Goal: Task Accomplishment & Management: Complete application form

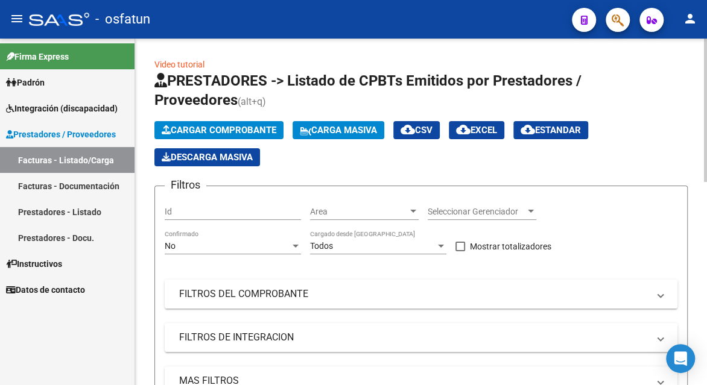
click at [227, 128] on span "Cargar Comprobante" at bounding box center [219, 130] width 115 height 11
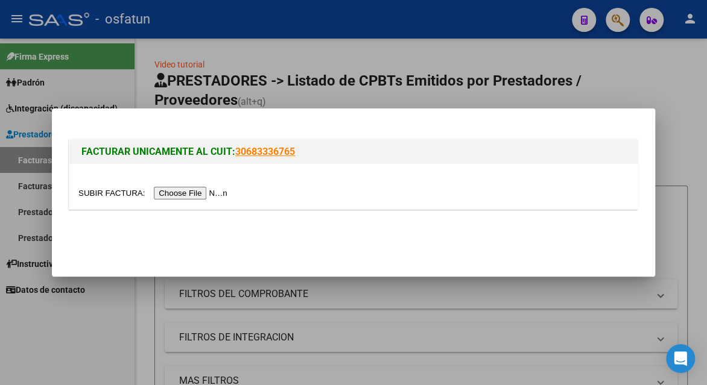
click at [208, 194] on input "file" at bounding box center [154, 193] width 153 height 13
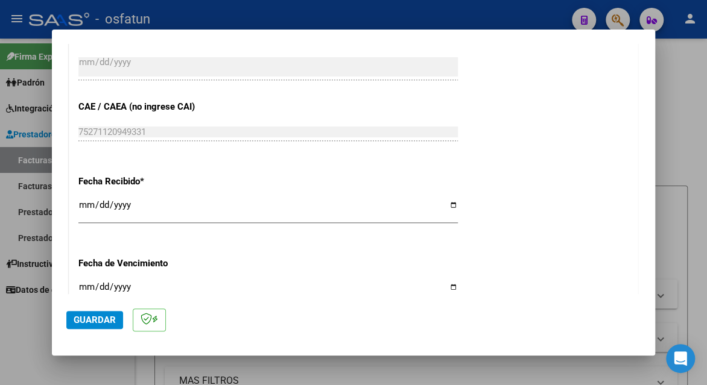
scroll to position [975, 0]
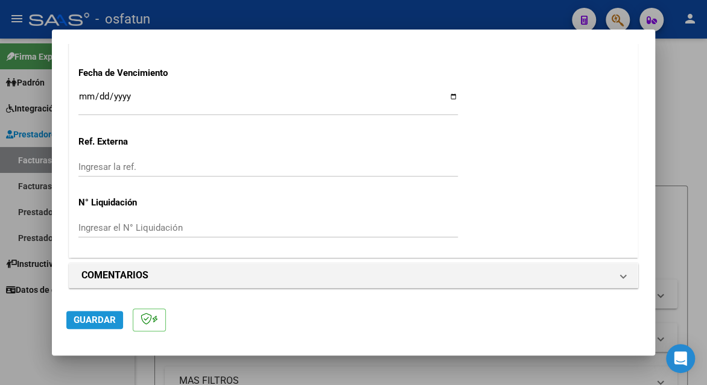
click at [91, 317] on span "Guardar" at bounding box center [95, 320] width 42 height 11
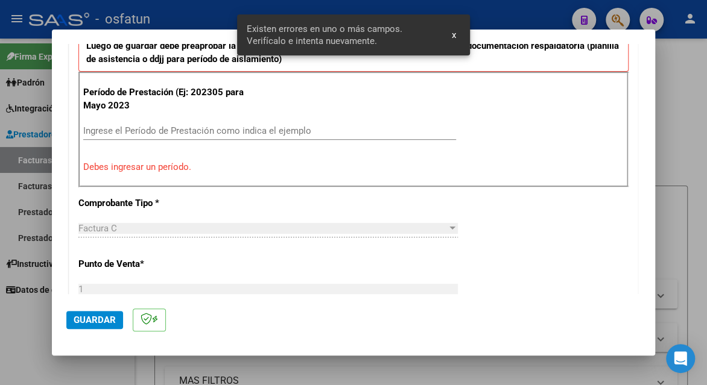
scroll to position [354, 0]
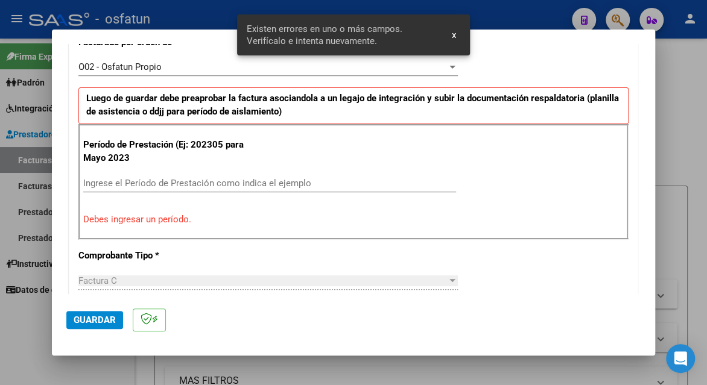
click at [140, 182] on input "Ingrese el Período de Prestación como indica el ejemplo" at bounding box center [269, 183] width 373 height 11
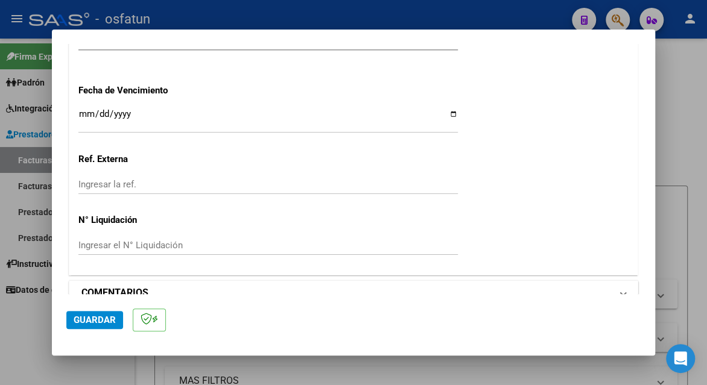
scroll to position [975, 0]
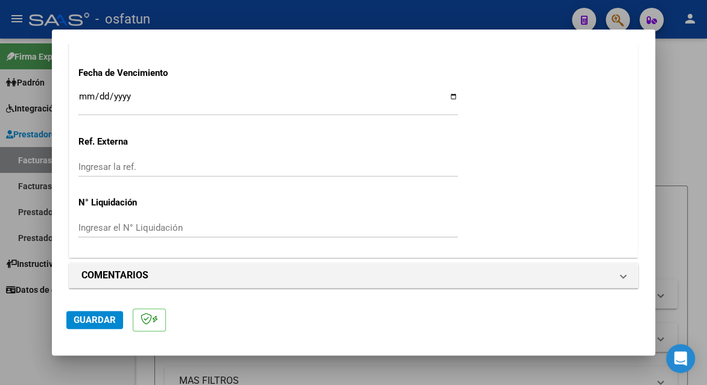
type input "202506"
click at [100, 316] on span "Guardar" at bounding box center [95, 320] width 42 height 11
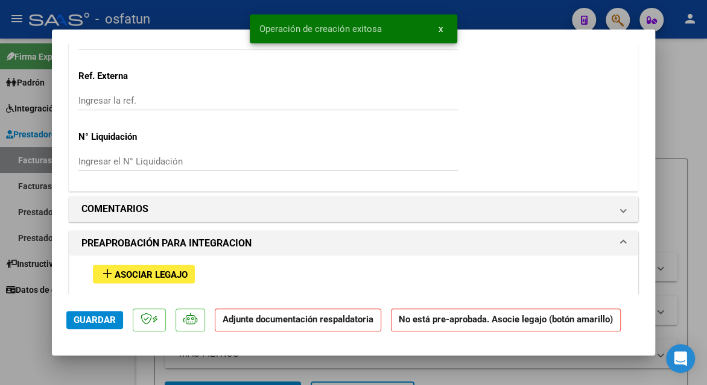
scroll to position [1025, 0]
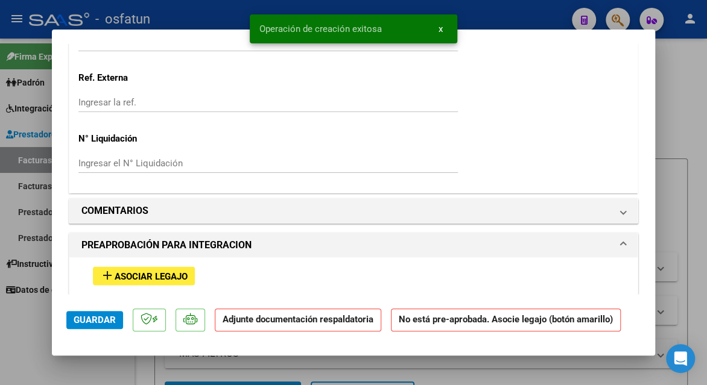
click at [116, 273] on span "Asociar Legajo" at bounding box center [151, 276] width 73 height 11
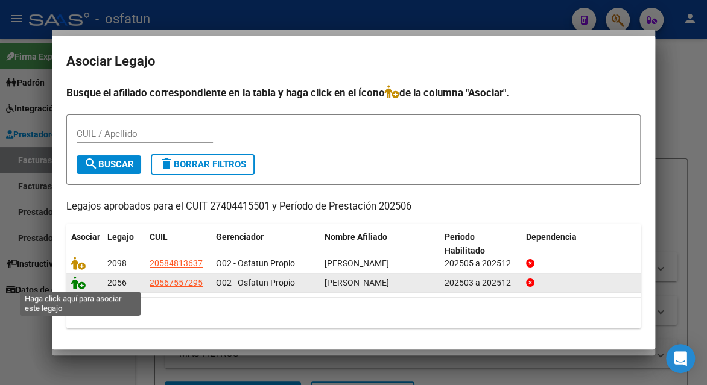
click at [71, 282] on icon at bounding box center [78, 282] width 14 height 13
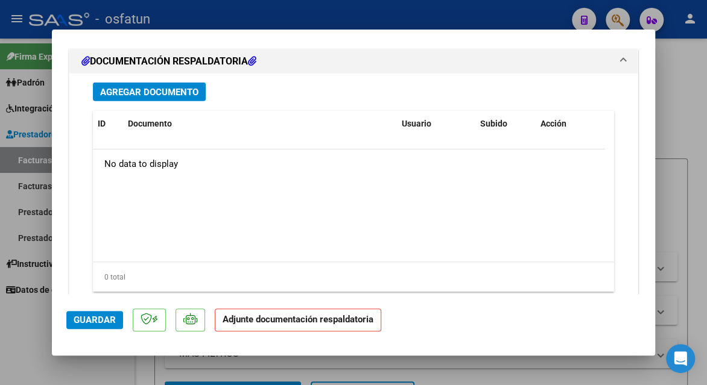
scroll to position [1510, 0]
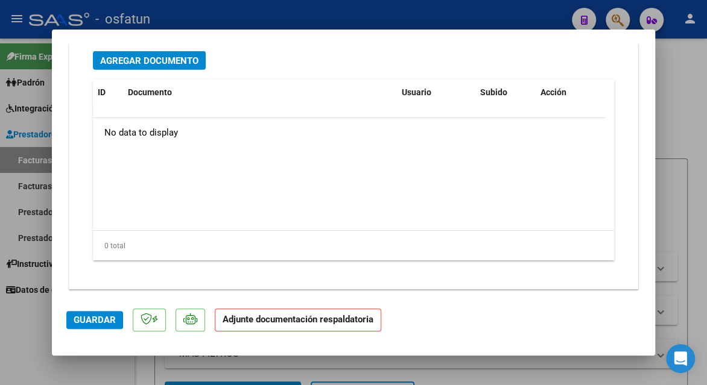
click at [165, 55] on span "Agregar Documento" at bounding box center [149, 60] width 98 height 11
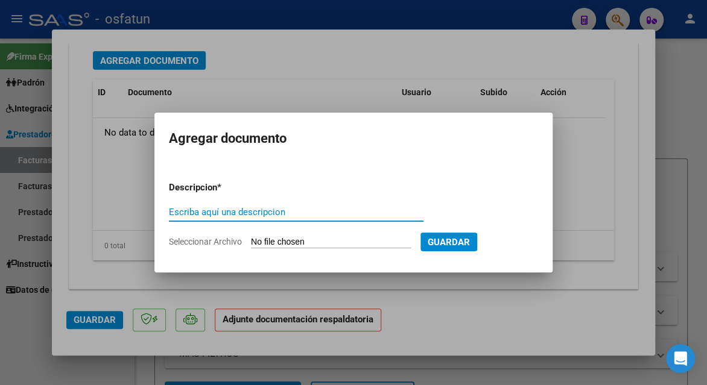
click at [234, 214] on input "Escriba aquí una descripcion" at bounding box center [296, 212] width 255 height 11
type input "planilla de asistencia"
click at [270, 239] on input "Seleccionar Archivo" at bounding box center [331, 242] width 160 height 11
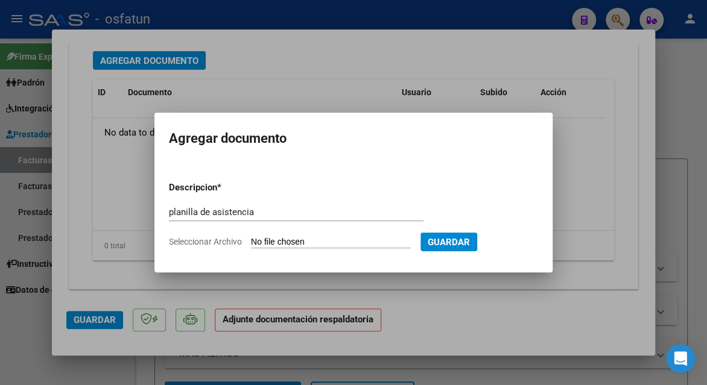
type input "C:\fakepath\[PERSON_NAME] 25 asis.pdf"
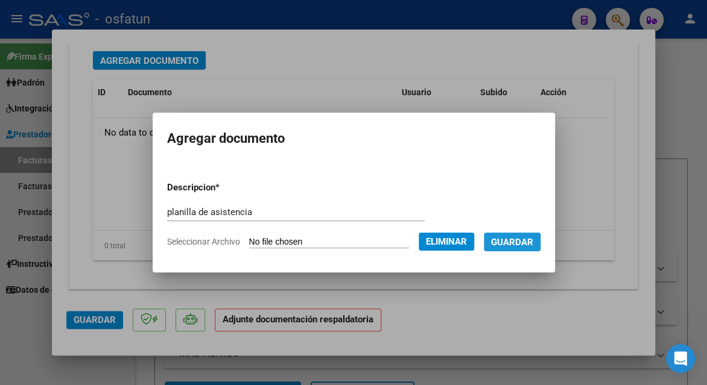
click at [530, 238] on span "Guardar" at bounding box center [512, 242] width 42 height 11
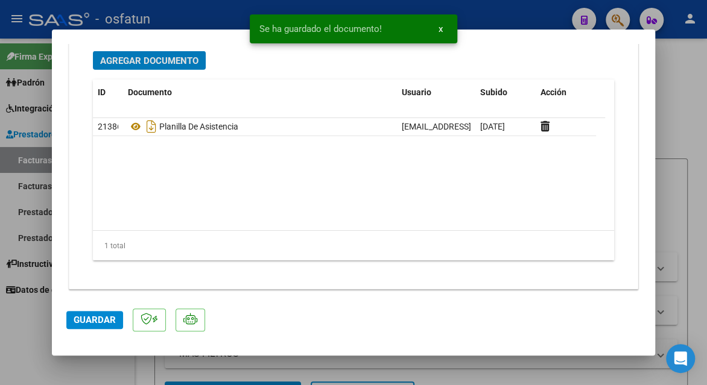
click at [87, 318] on span "Guardar" at bounding box center [95, 320] width 42 height 11
click at [107, 318] on span "Guardar" at bounding box center [95, 320] width 42 height 11
drag, startPoint x: 678, startPoint y: 177, endPoint x: 688, endPoint y: 233, distance: 56.9
click at [679, 177] on div at bounding box center [353, 192] width 707 height 385
type input "$ 0,00"
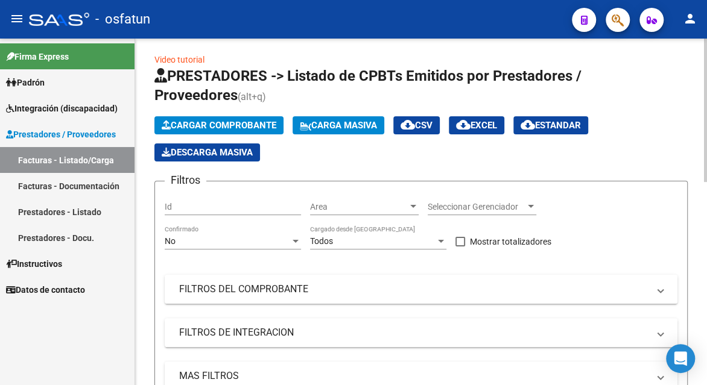
scroll to position [0, 0]
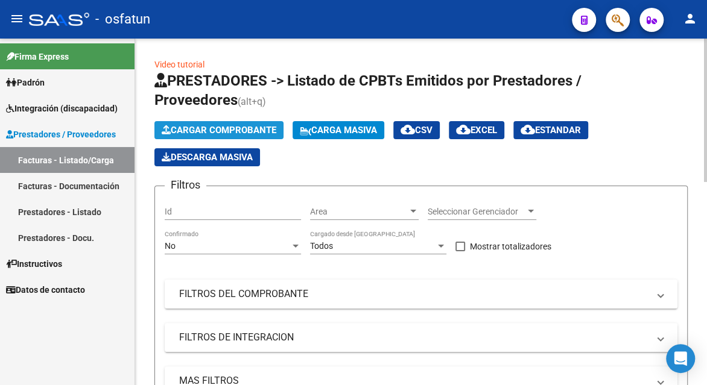
click at [205, 130] on span "Cargar Comprobante" at bounding box center [219, 130] width 115 height 11
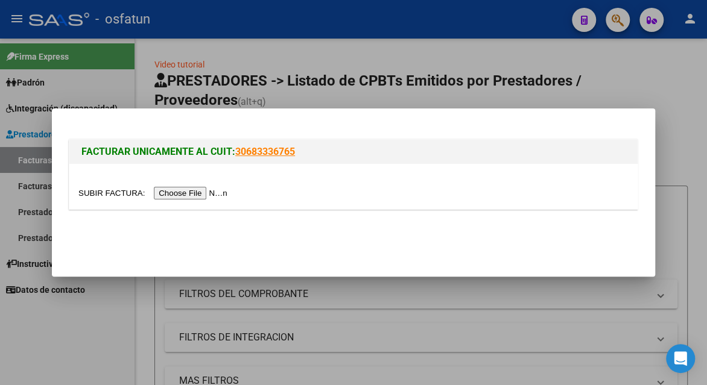
click at [183, 198] on input "file" at bounding box center [154, 193] width 153 height 13
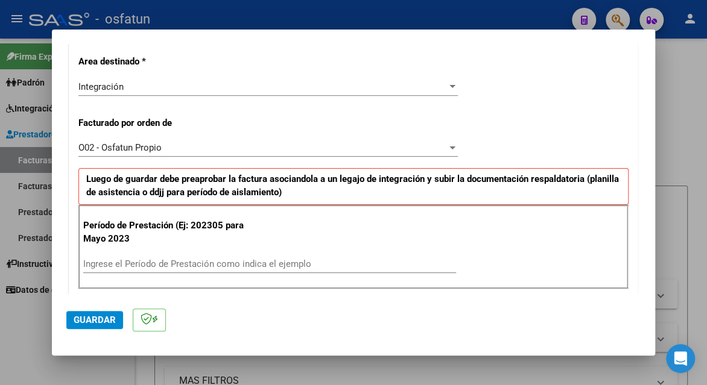
scroll to position [302, 0]
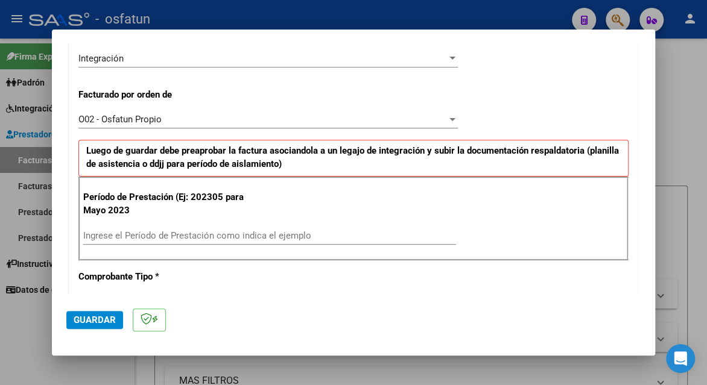
click at [129, 236] on input "Ingrese el Período de Prestación como indica el ejemplo" at bounding box center [269, 235] width 373 height 11
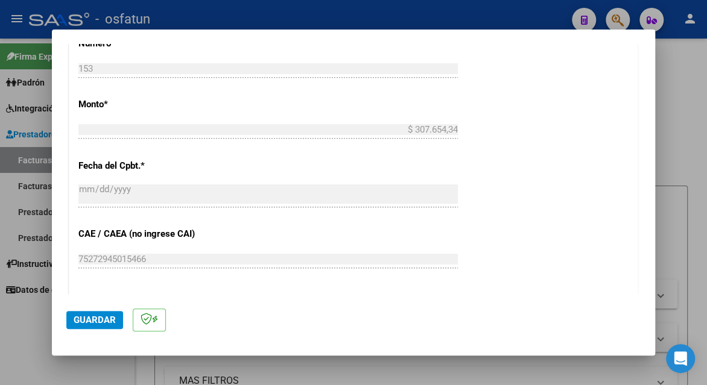
scroll to position [784, 0]
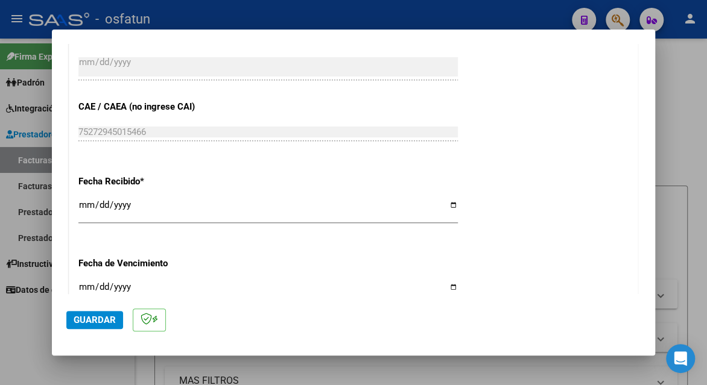
type input "202506"
click at [104, 320] on span "Guardar" at bounding box center [95, 320] width 42 height 11
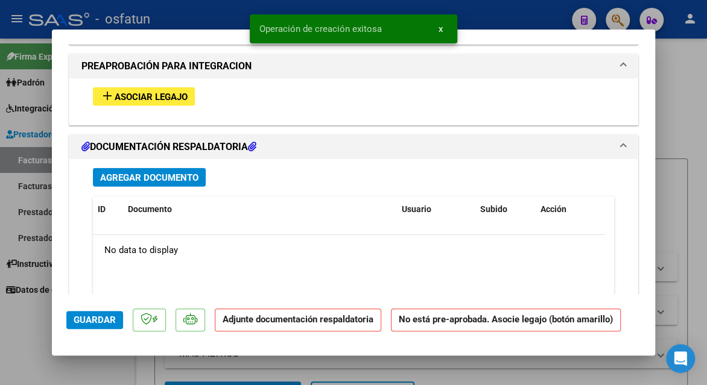
scroll to position [1206, 0]
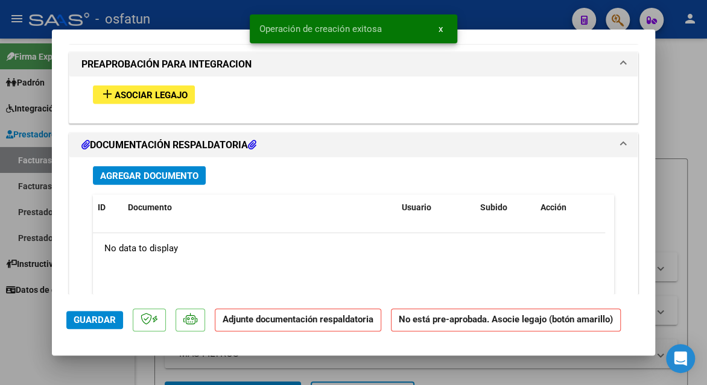
click at [125, 99] on button "add Asociar Legajo" at bounding box center [144, 95] width 102 height 19
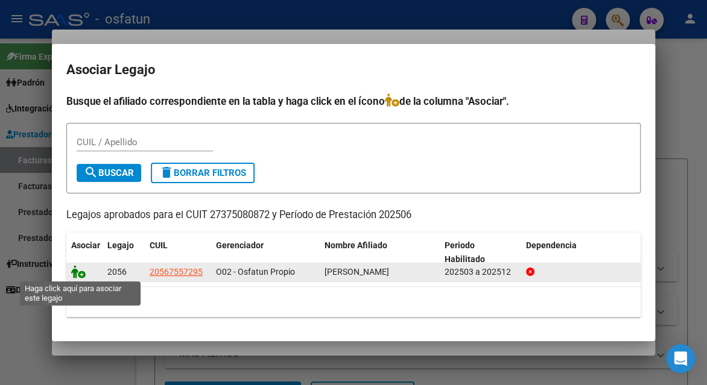
click at [81, 273] on icon at bounding box center [78, 271] width 14 height 13
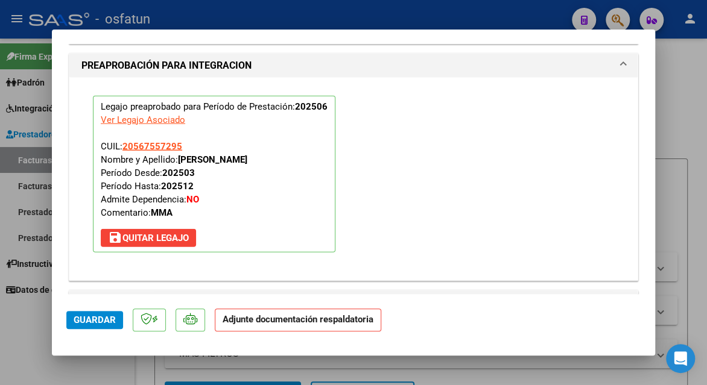
scroll to position [1510, 0]
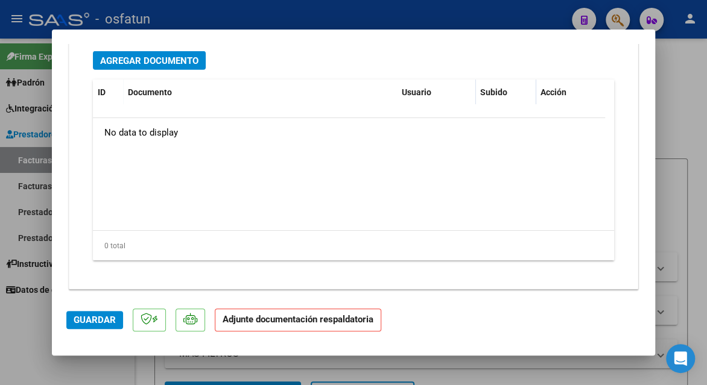
click at [157, 67] on div "Agregar Documento ID Documento Usuario Subido Acción No data to display 0 total…" at bounding box center [353, 160] width 539 height 237
click at [157, 61] on span "Agregar Documento" at bounding box center [149, 60] width 98 height 11
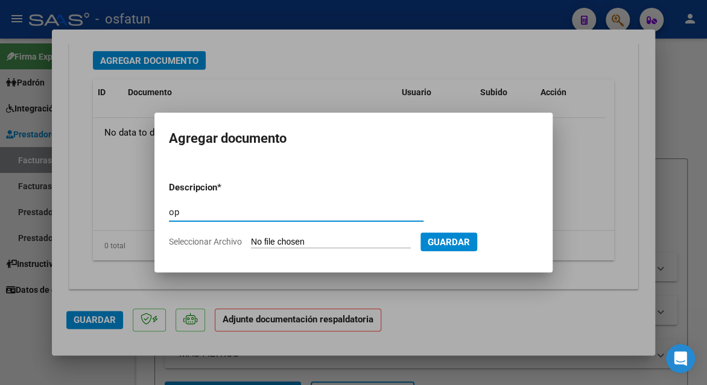
type input "o"
type input "planilla de asistencia"
click at [283, 239] on input "Seleccionar Archivo" at bounding box center [331, 242] width 160 height 11
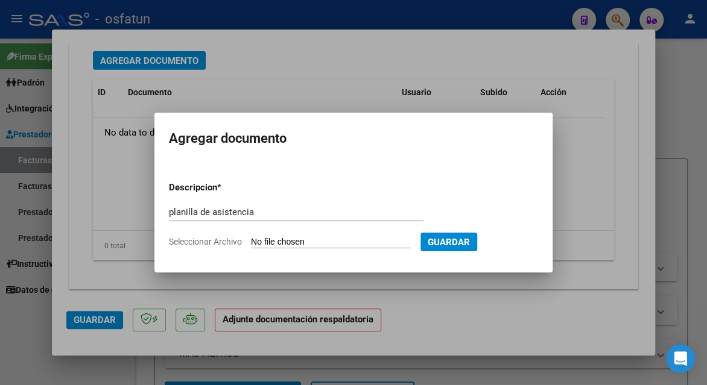
type input "C:\fakepath\[PERSON_NAME] 153 asis.pdf"
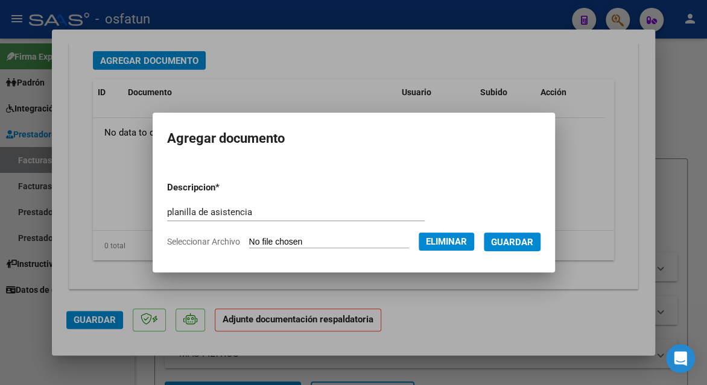
click at [518, 251] on form "Descripcion * planilla de asistencia Escriba aquí una descripcion Seleccionar A…" at bounding box center [353, 215] width 373 height 86
click at [517, 250] on button "Guardar" at bounding box center [512, 242] width 57 height 19
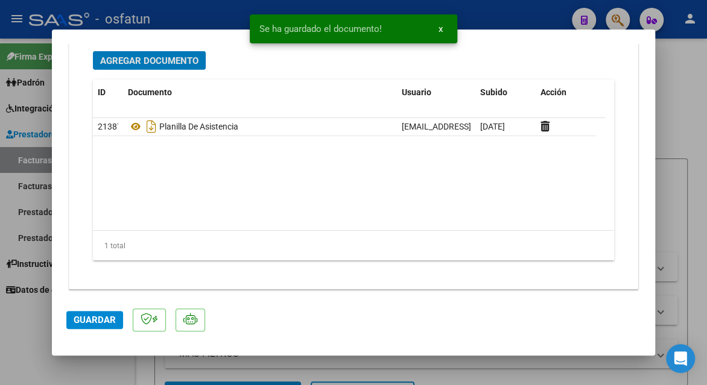
click at [101, 322] on span "Guardar" at bounding box center [95, 320] width 42 height 11
click at [103, 318] on span "Guardar" at bounding box center [95, 320] width 42 height 11
click at [683, 163] on div at bounding box center [353, 192] width 707 height 385
type input "$ 0,00"
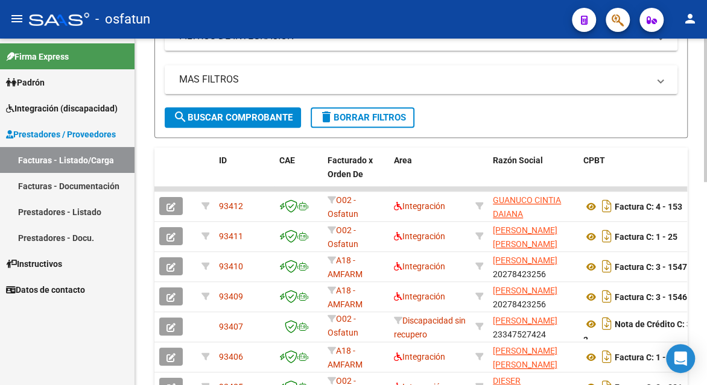
scroll to position [60, 0]
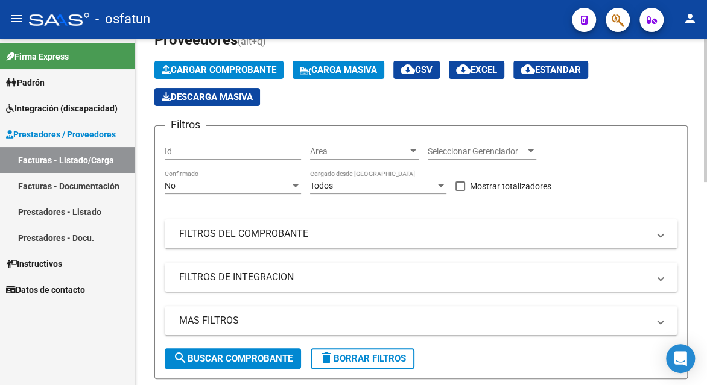
click at [248, 66] on span "Cargar Comprobante" at bounding box center [219, 70] width 115 height 11
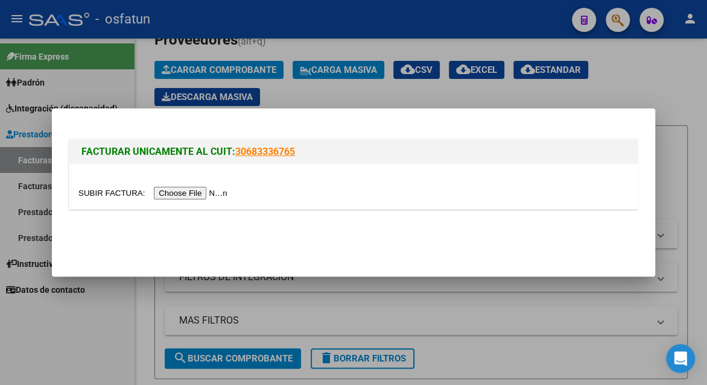
click at [197, 189] on input "file" at bounding box center [154, 193] width 153 height 13
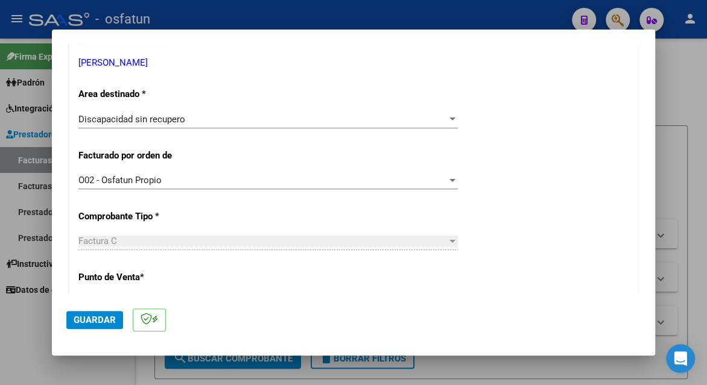
scroll to position [241, 0]
click at [165, 127] on div "Discapacidad sin recupero Seleccionar Area" at bounding box center [267, 119] width 379 height 18
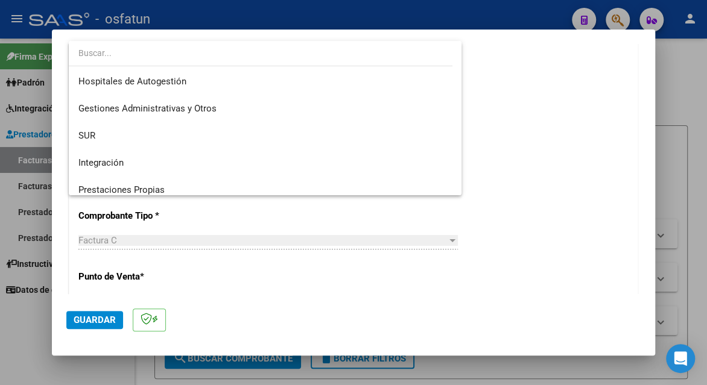
scroll to position [0, 0]
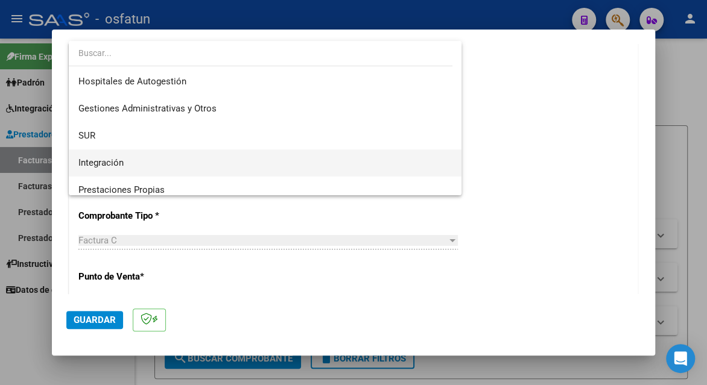
click at [129, 157] on span "Integración" at bounding box center [264, 163] width 373 height 27
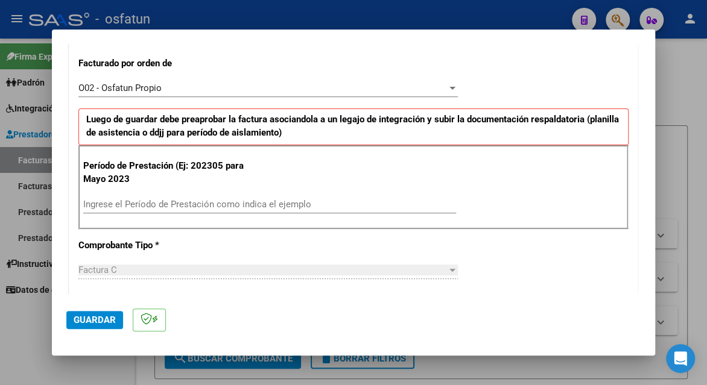
scroll to position [362, 0]
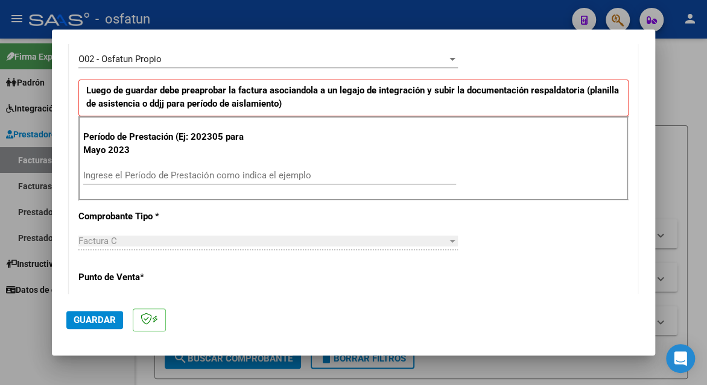
click at [128, 175] on input "Ingrese el Período de Prestación como indica el ejemplo" at bounding box center [269, 175] width 373 height 11
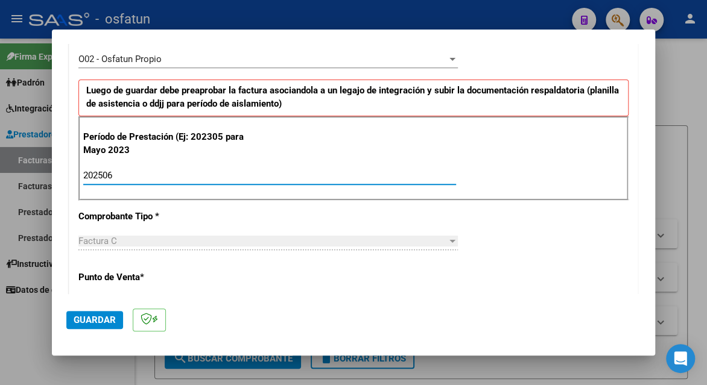
type input "202506"
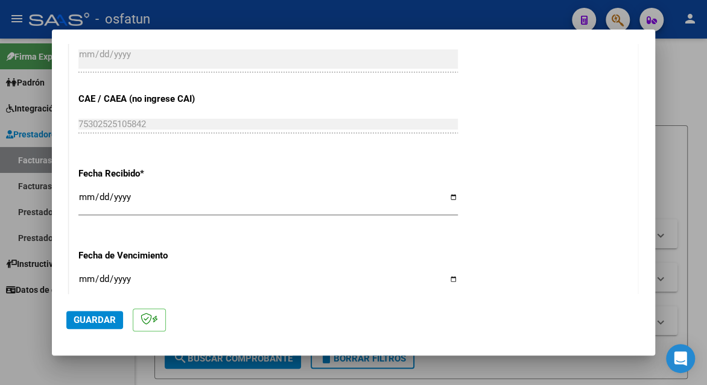
scroll to position [905, 0]
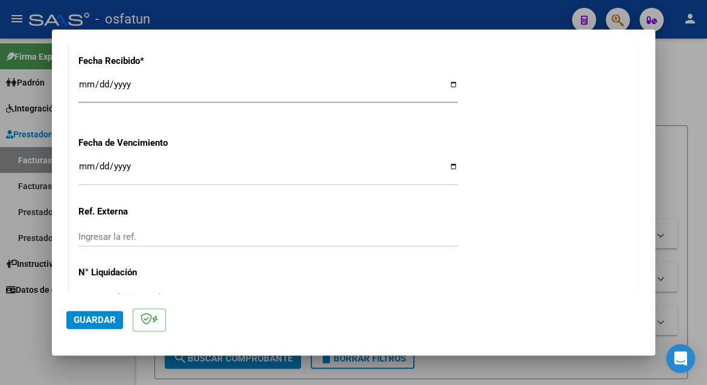
click at [97, 324] on span "Guardar" at bounding box center [95, 320] width 42 height 11
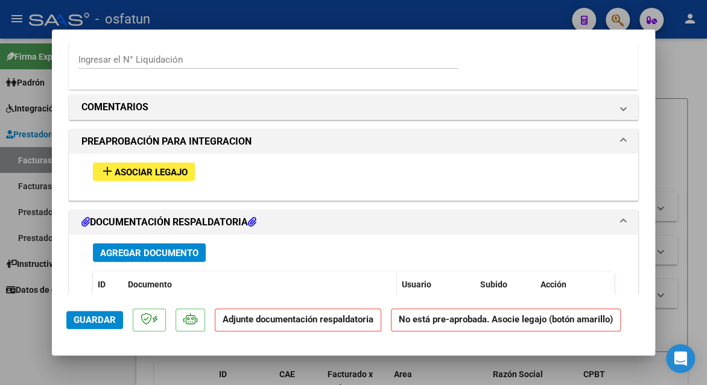
scroll to position [1081, 0]
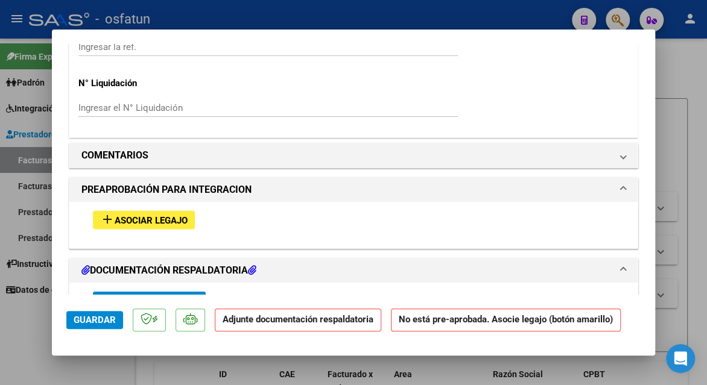
click at [130, 232] on div "add Asociar Legajo" at bounding box center [353, 220] width 539 height 37
click at [120, 219] on span "Asociar Legajo" at bounding box center [151, 220] width 73 height 11
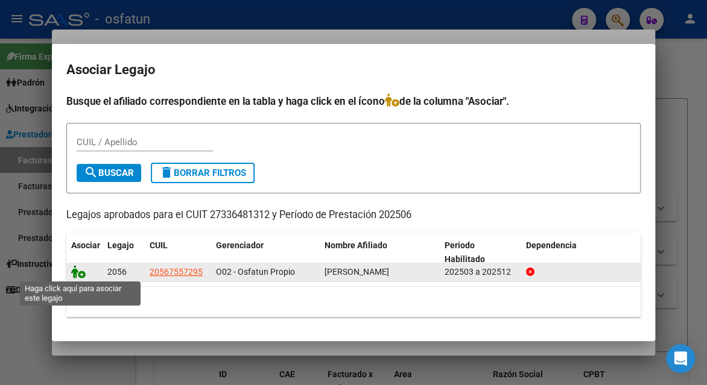
click at [78, 271] on icon at bounding box center [78, 271] width 14 height 13
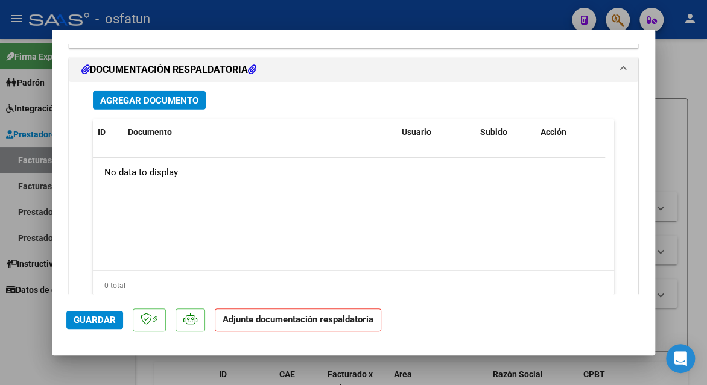
scroll to position [1475, 0]
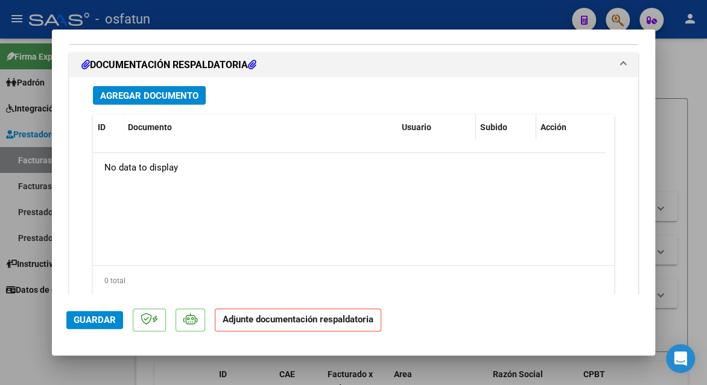
click at [155, 93] on span "Agregar Documento" at bounding box center [149, 95] width 98 height 11
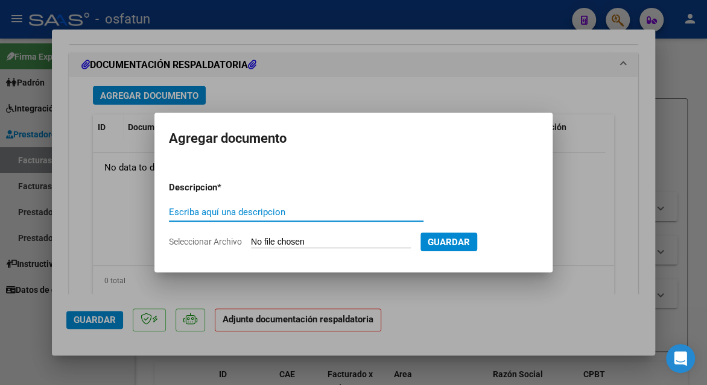
click at [196, 213] on input "Escriba aquí una descripcion" at bounding box center [296, 212] width 255 height 11
type input "planilla de asistencia"
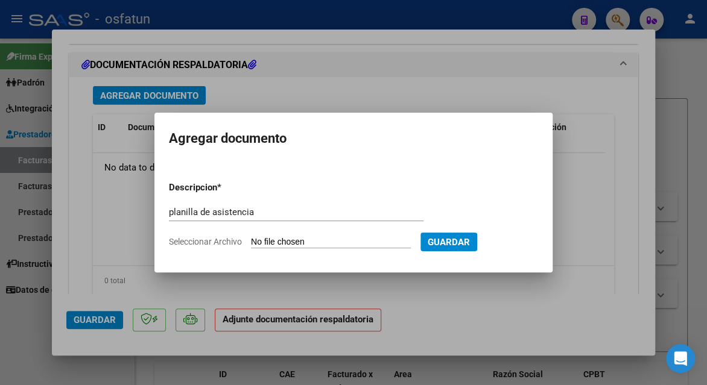
click at [283, 241] on input "Seleccionar Archivo" at bounding box center [331, 242] width 160 height 11
type input "C:\fakepath\[PERSON_NAME].pdf"
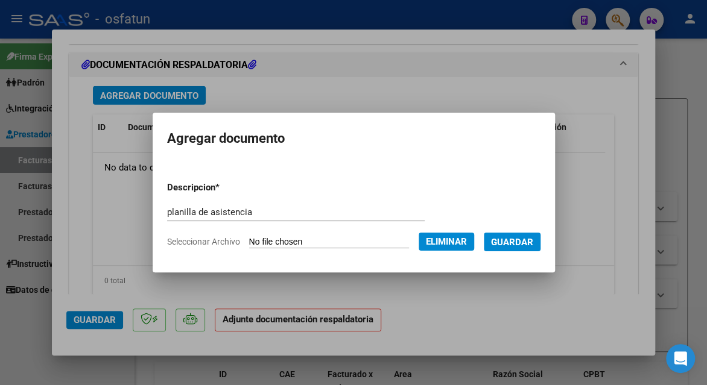
click at [507, 253] on form "Descripcion * planilla de asistencia Escriba aquí una descripcion Seleccionar A…" at bounding box center [353, 215] width 373 height 86
click at [509, 244] on span "Guardar" at bounding box center [512, 242] width 42 height 11
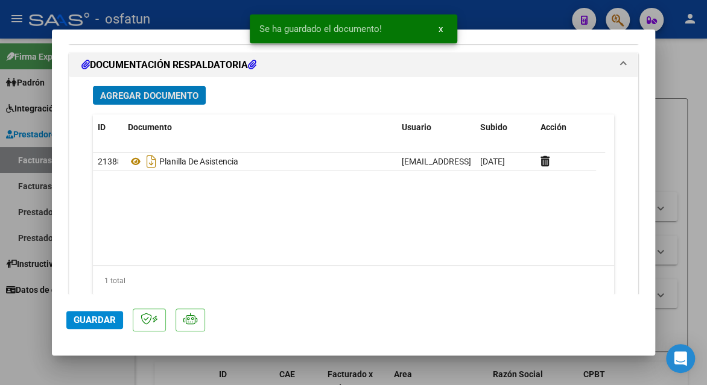
click at [86, 321] on span "Guardar" at bounding box center [95, 320] width 42 height 11
click at [86, 318] on span "Guardar" at bounding box center [95, 320] width 42 height 11
click at [679, 90] on div at bounding box center [353, 192] width 707 height 385
type input "$ 0,00"
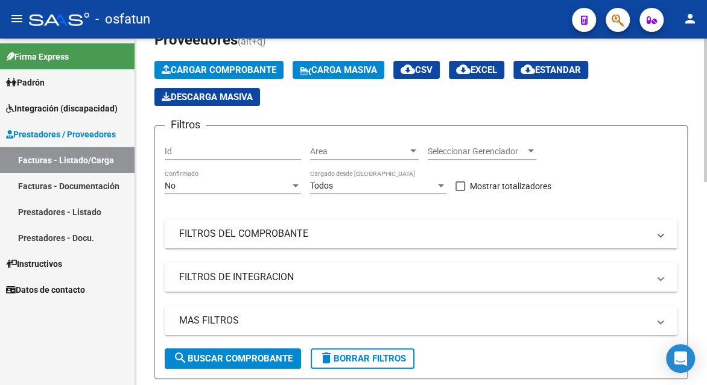
click at [229, 70] on span "Cargar Comprobante" at bounding box center [219, 70] width 115 height 11
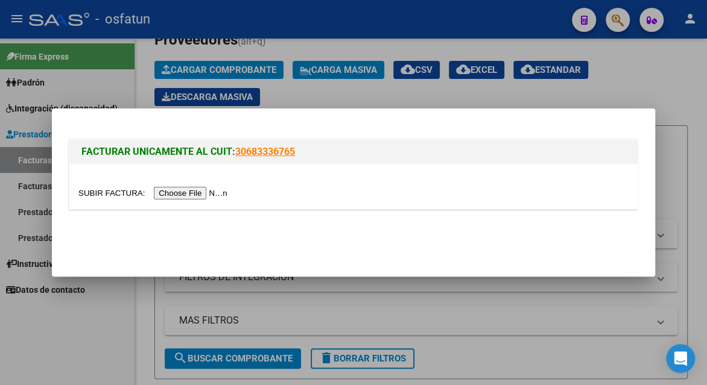
click at [197, 192] on input "file" at bounding box center [154, 193] width 153 height 13
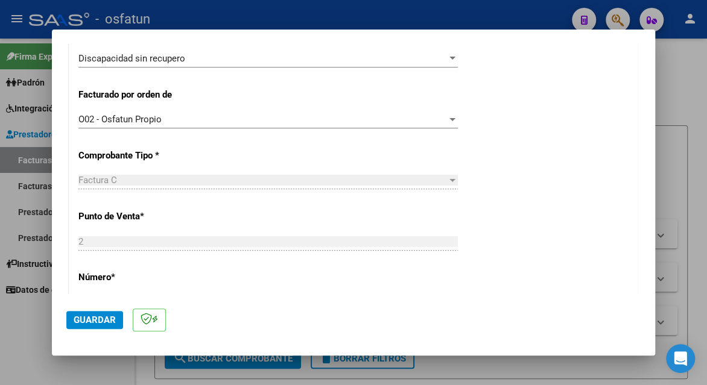
scroll to position [181, 0]
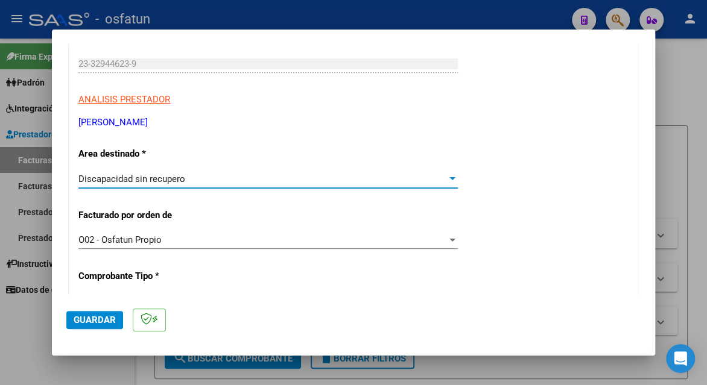
click at [169, 180] on span "Discapacidad sin recupero" at bounding box center [131, 179] width 107 height 11
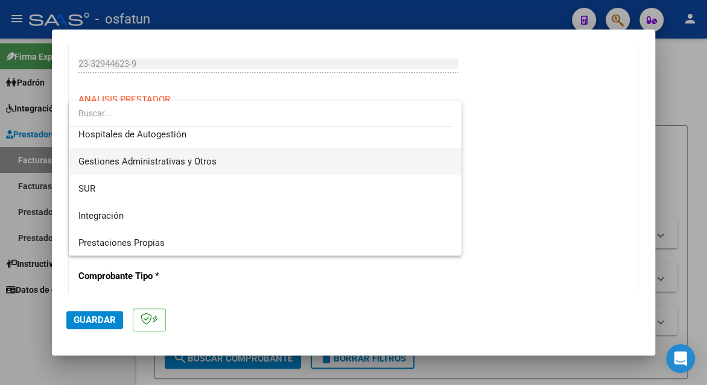
scroll to position [0, 0]
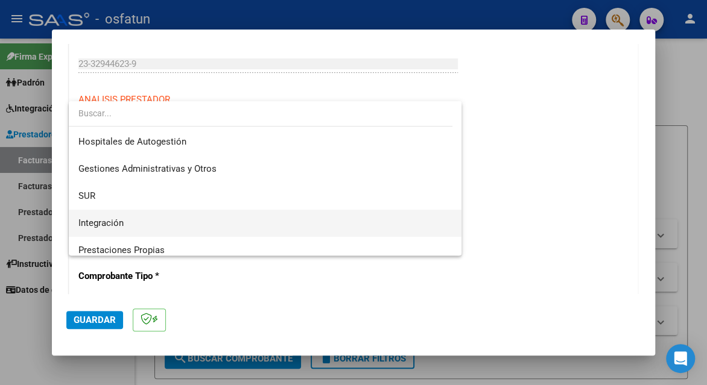
click at [130, 221] on span "Integración" at bounding box center [264, 223] width 373 height 27
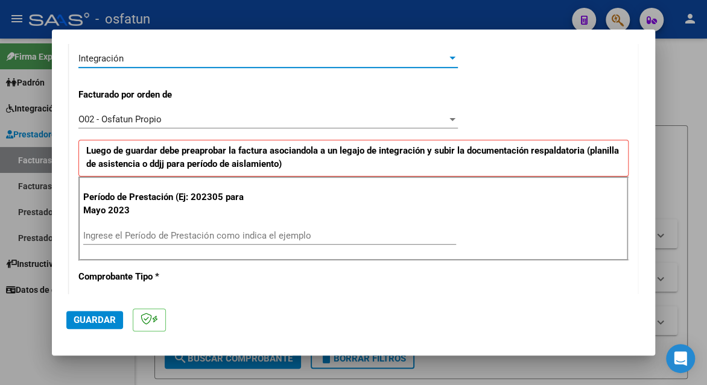
scroll to position [362, 0]
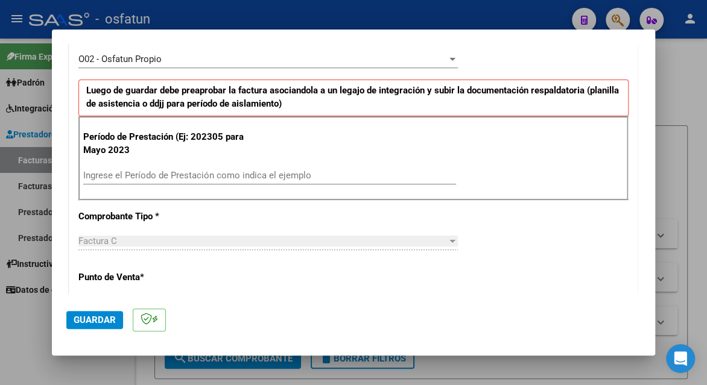
click at [147, 183] on div "Ingrese el Período de Prestación como indica el ejemplo" at bounding box center [269, 175] width 373 height 18
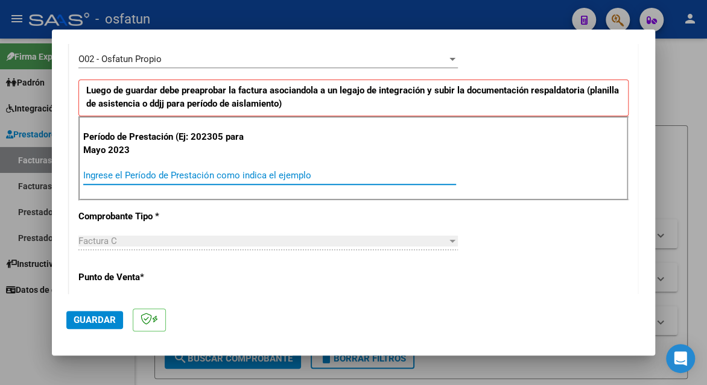
click at [149, 177] on input "Ingrese el Período de Prestación como indica el ejemplo" at bounding box center [269, 175] width 373 height 11
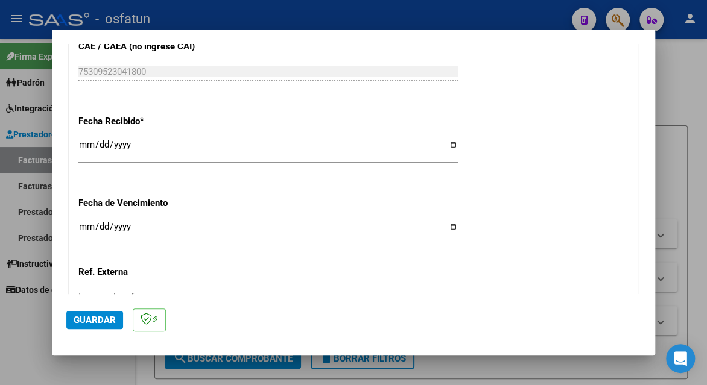
scroll to position [975, 0]
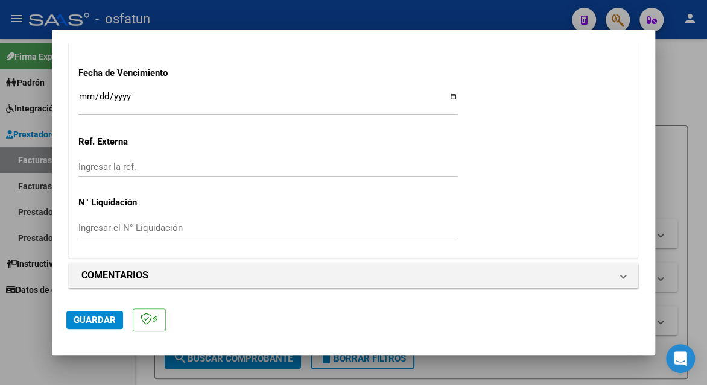
type input "202506"
click at [94, 319] on span "Guardar" at bounding box center [95, 320] width 42 height 11
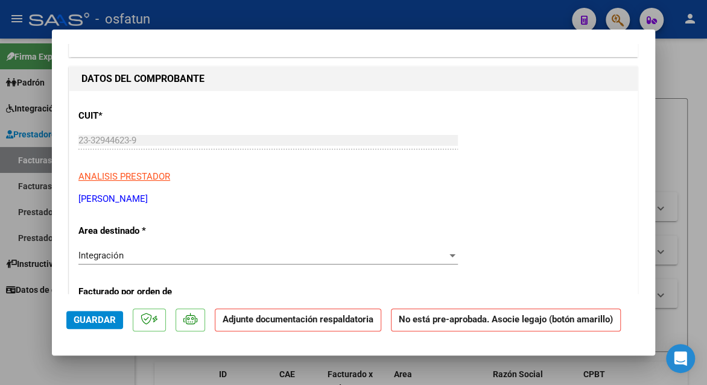
scroll to position [121, 0]
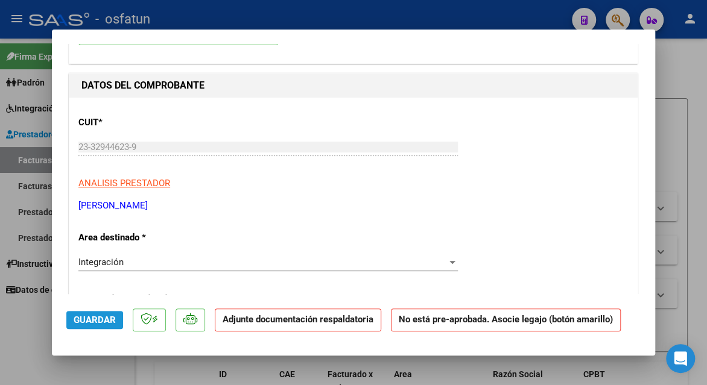
click at [107, 318] on span "Guardar" at bounding box center [95, 320] width 42 height 11
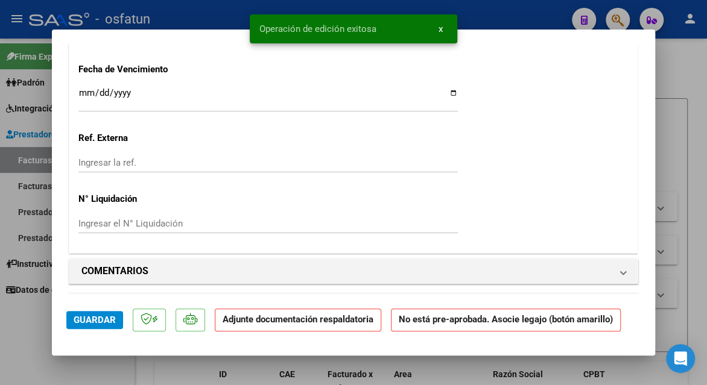
scroll to position [1206, 0]
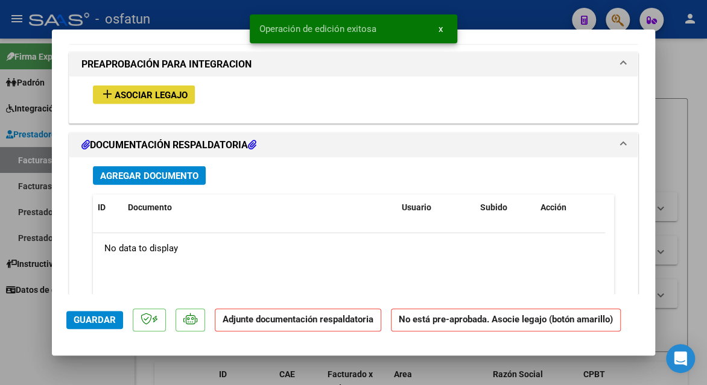
click at [113, 92] on mat-icon "add" at bounding box center [107, 94] width 14 height 14
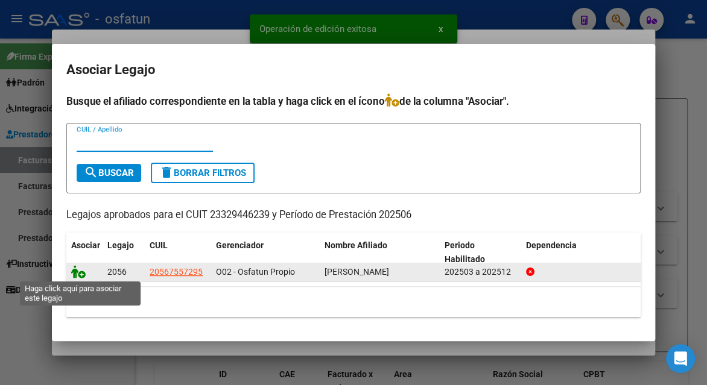
click at [81, 273] on icon at bounding box center [78, 271] width 14 height 13
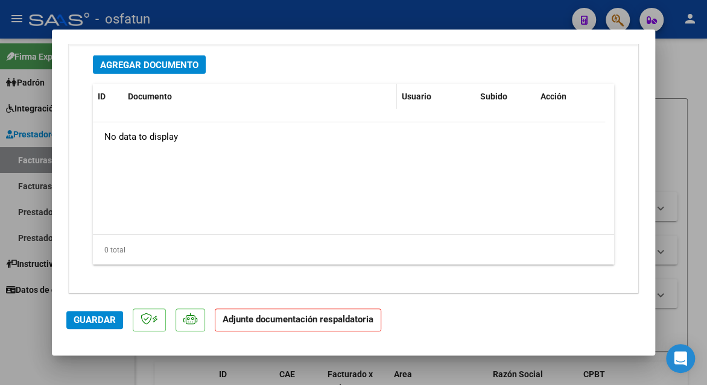
scroll to position [1510, 0]
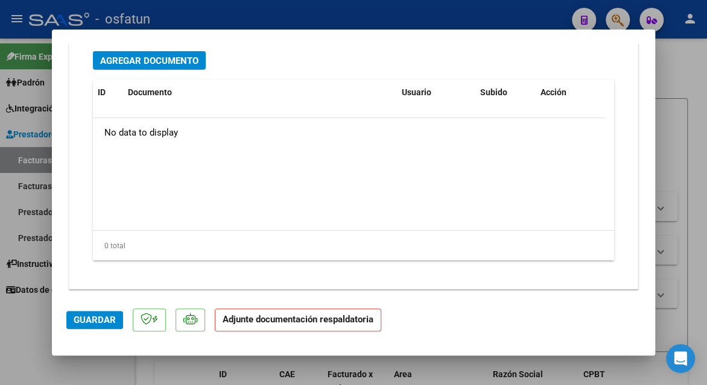
click at [130, 57] on span "Agregar Documento" at bounding box center [149, 60] width 98 height 11
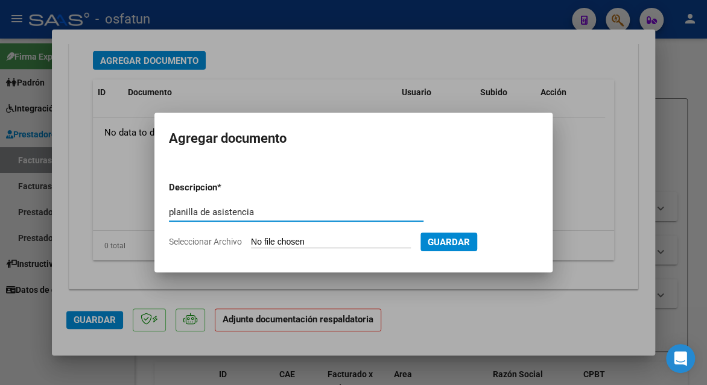
type input "planilla de asistencia"
click at [264, 242] on input "Seleccionar Archivo" at bounding box center [331, 242] width 160 height 11
type input "C:\fakepath\[PERSON_NAME] 93 asis.pdf"
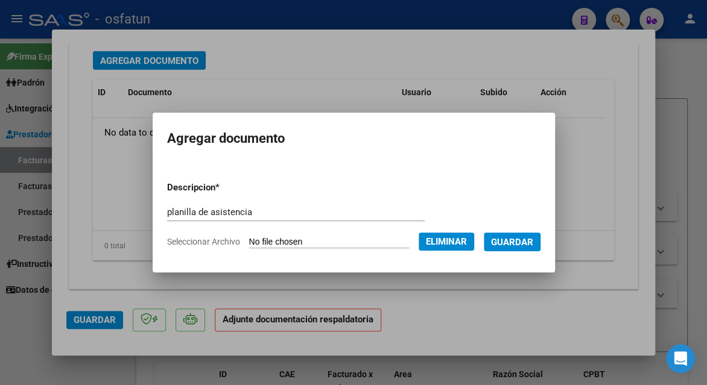
click at [527, 242] on span "Guardar" at bounding box center [512, 242] width 42 height 11
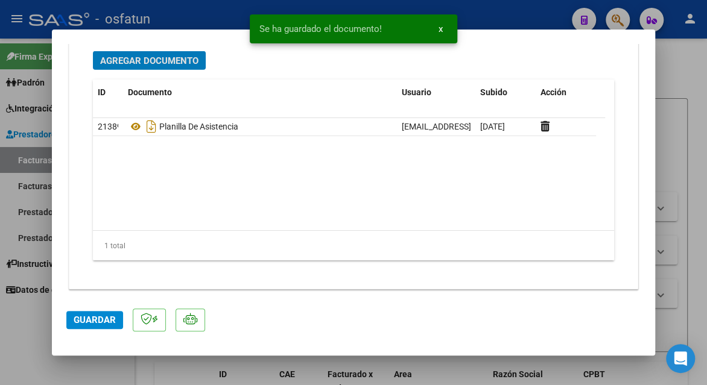
click at [96, 323] on span "Guardar" at bounding box center [95, 320] width 42 height 11
click at [687, 90] on div at bounding box center [353, 192] width 707 height 385
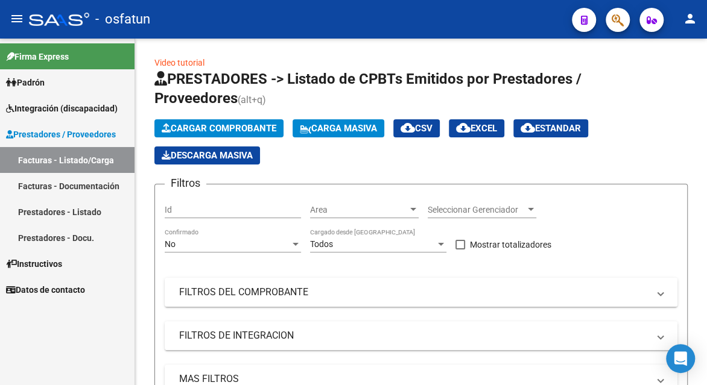
scroll to position [0, 0]
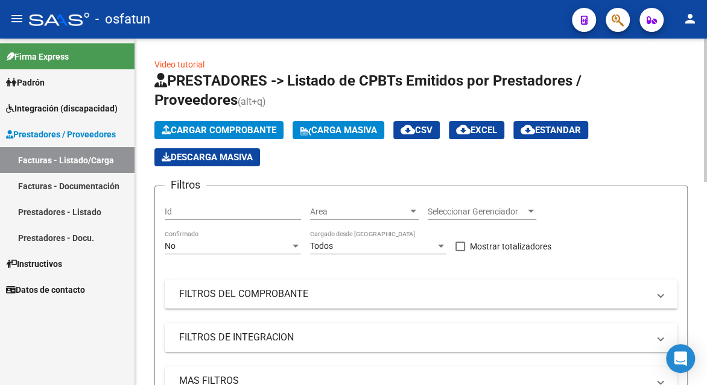
click at [195, 132] on span "Cargar Comprobante" at bounding box center [219, 130] width 115 height 11
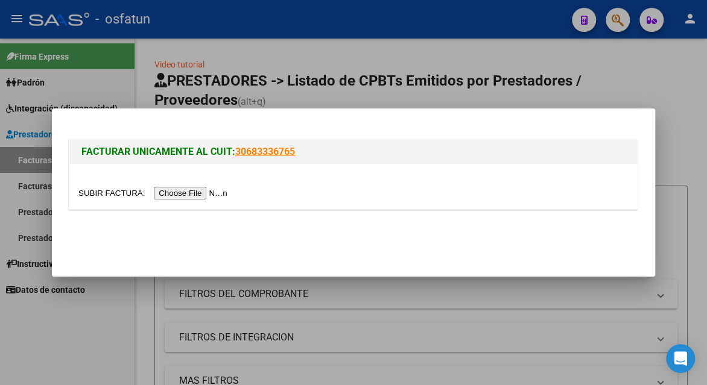
click at [206, 192] on input "file" at bounding box center [154, 193] width 153 height 13
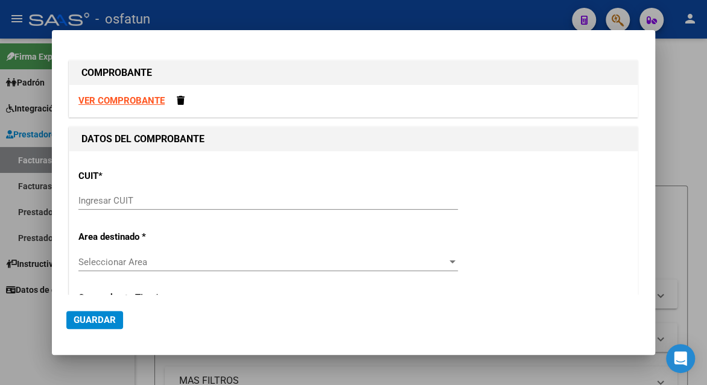
click at [146, 98] on strong "VER COMPROBANTE" at bounding box center [121, 100] width 86 height 11
click at [138, 197] on input "Ingresar CUIT" at bounding box center [267, 200] width 379 height 11
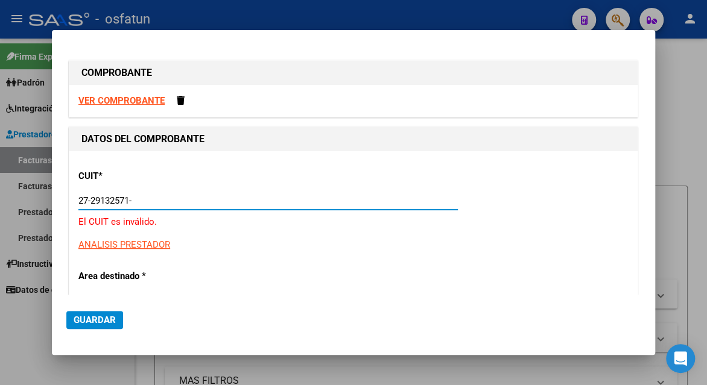
type input "27-29132571-3"
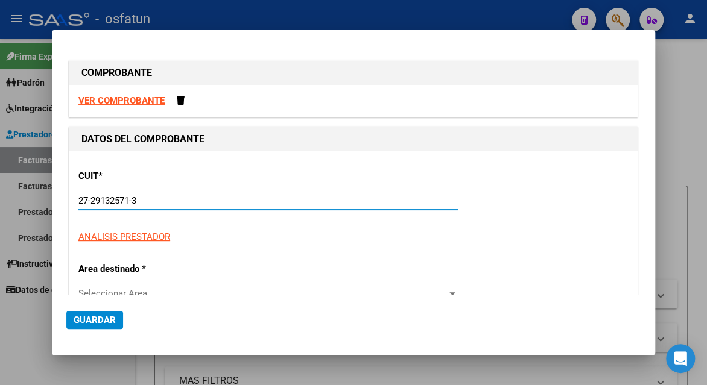
type input "3"
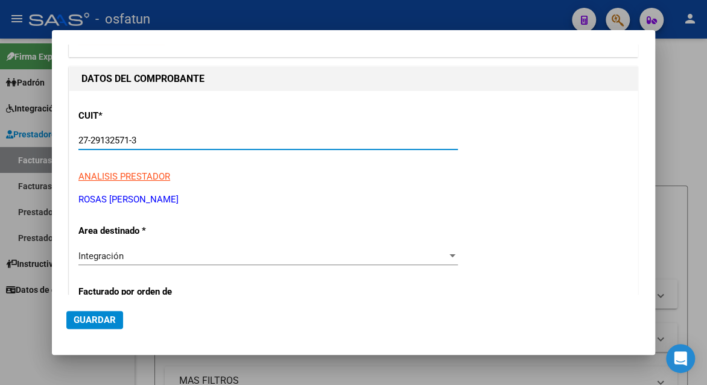
scroll to position [121, 0]
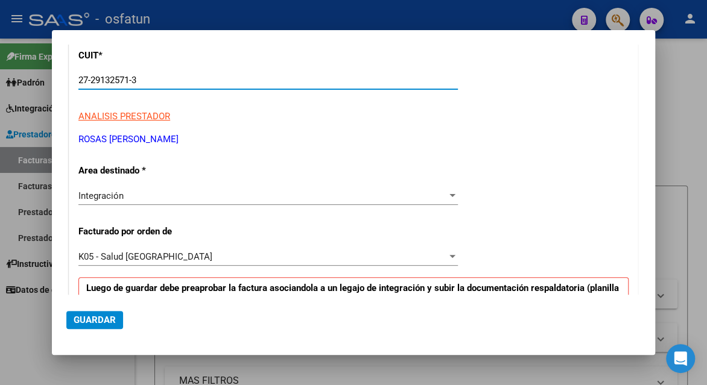
type input "27-29132571-3"
click at [139, 255] on span "K05 - Salud [GEOGRAPHIC_DATA]" at bounding box center [145, 256] width 134 height 11
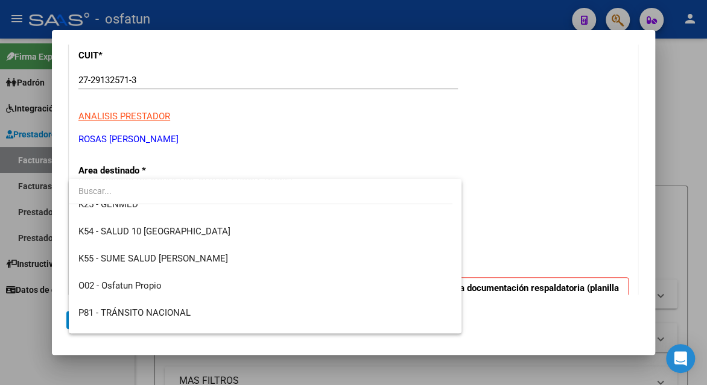
scroll to position [605, 0]
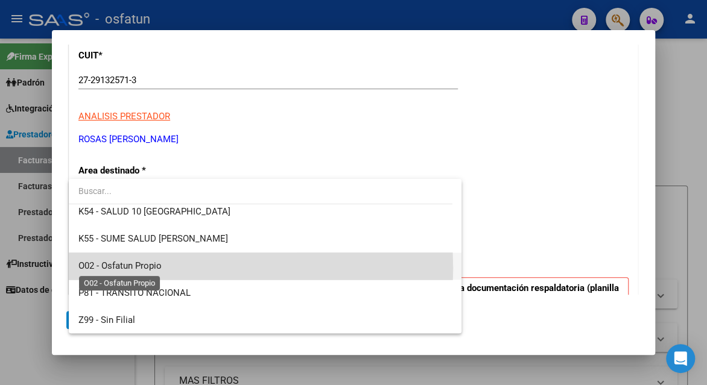
click at [145, 268] on span "O02 - Osfatun Propio" at bounding box center [119, 266] width 83 height 11
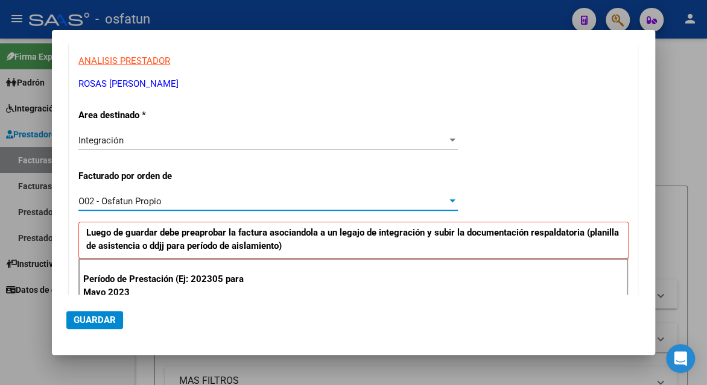
scroll to position [302, 0]
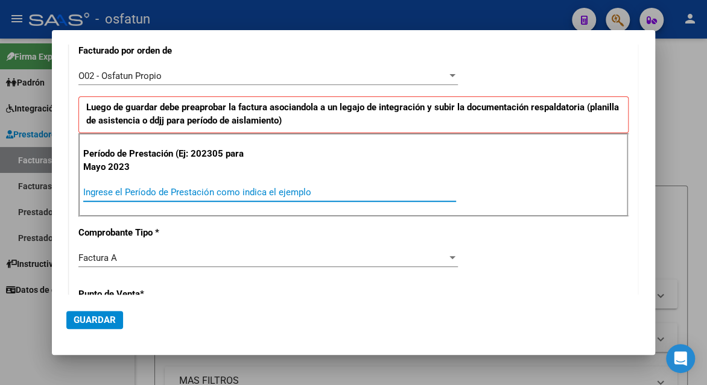
click at [165, 191] on input "Ingrese el Período de Prestación como indica el ejemplo" at bounding box center [269, 192] width 373 height 11
type input "202506"
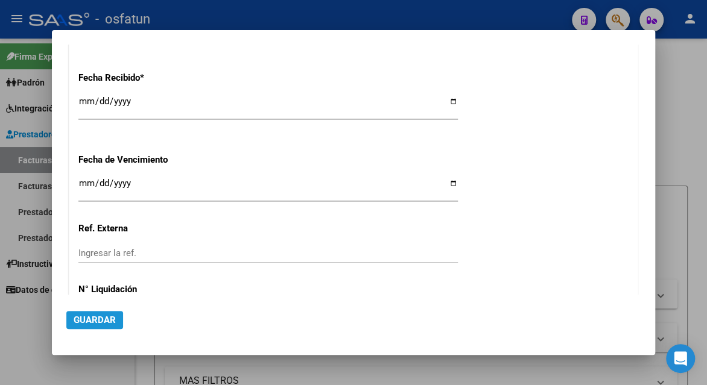
click at [102, 322] on span "Guardar" at bounding box center [95, 320] width 42 height 11
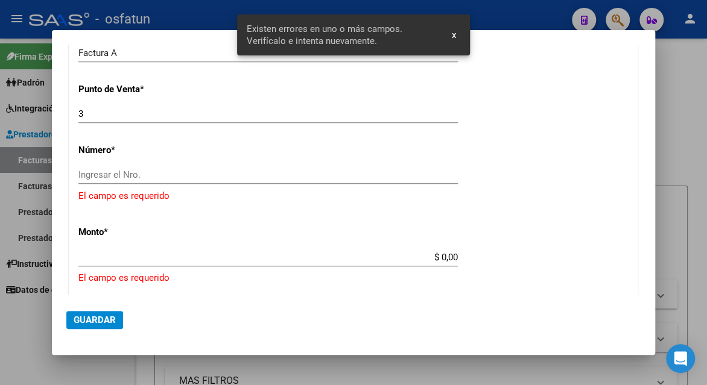
scroll to position [504, 0]
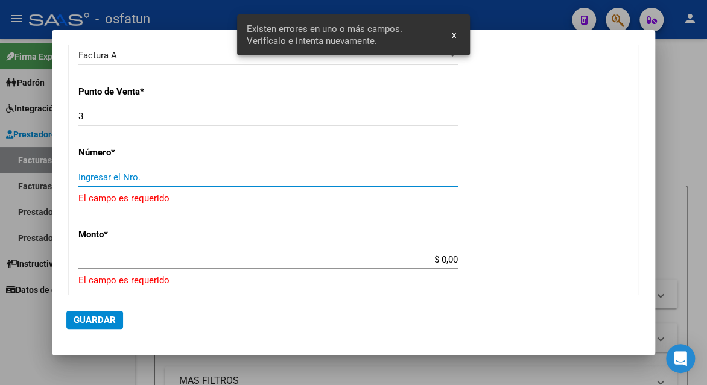
click at [132, 180] on input "Ingresar el Nro." at bounding box center [267, 177] width 379 height 11
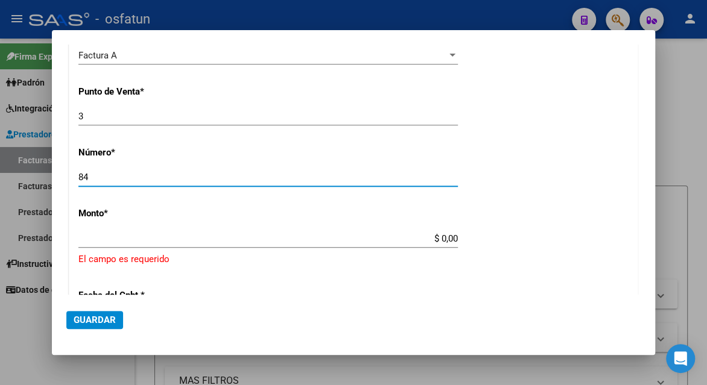
type input "84"
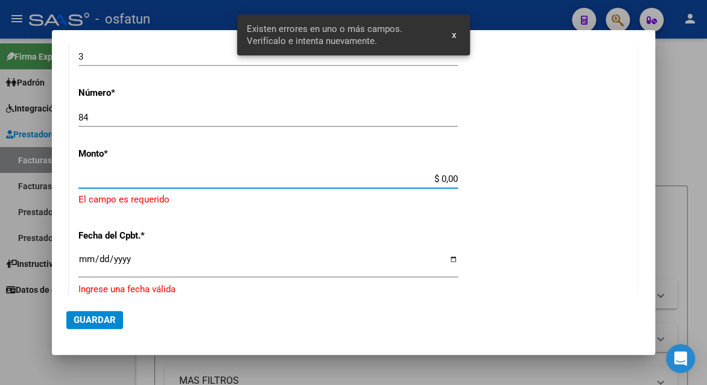
scroll to position [569, 0]
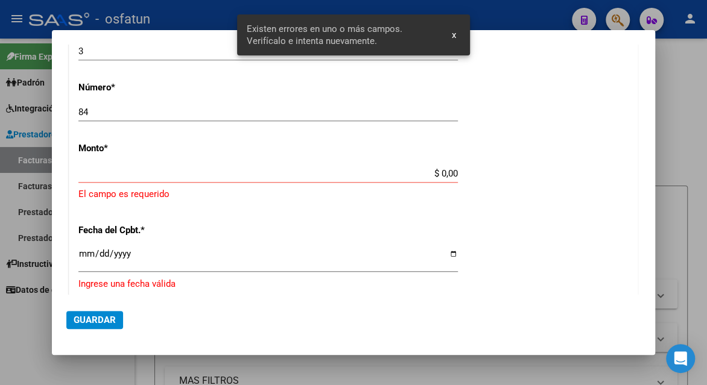
click at [230, 142] on p "Monto *" at bounding box center [160, 149] width 165 height 14
click at [234, 121] on div "84 Ingresar el Nro." at bounding box center [267, 118] width 379 height 30
click at [241, 110] on input "84" at bounding box center [267, 112] width 379 height 11
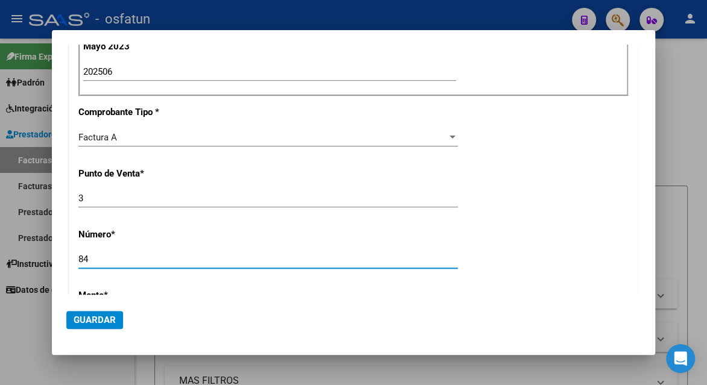
scroll to position [449, 0]
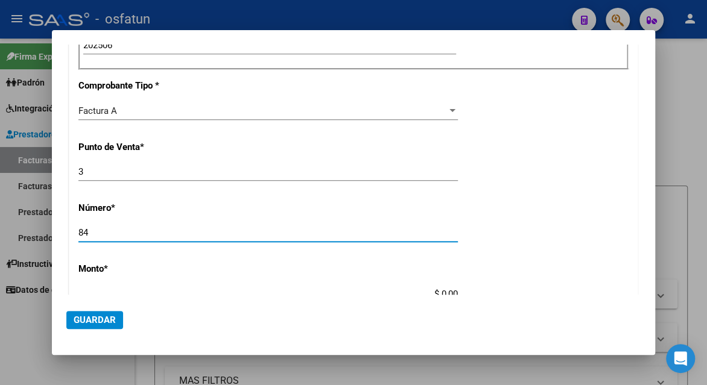
click at [82, 172] on input "3" at bounding box center [267, 171] width 379 height 11
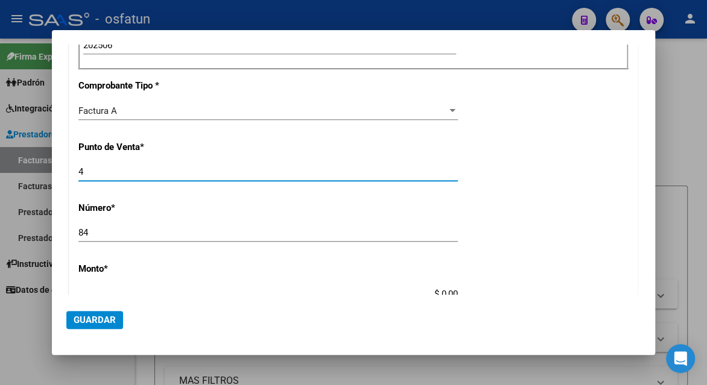
type input "4"
click at [240, 230] on input "84" at bounding box center [267, 232] width 379 height 11
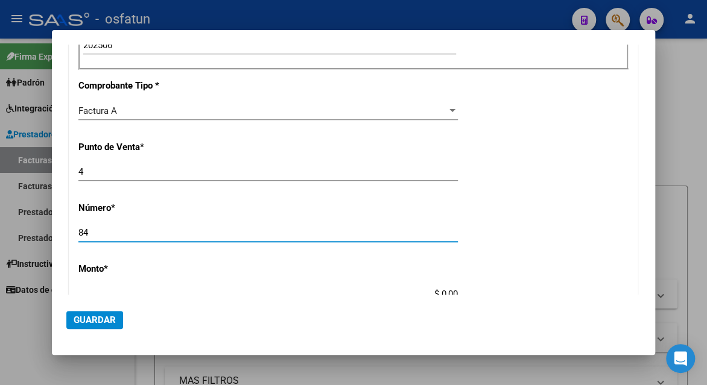
type input "$ 148.447,32"
type input "[DATE]"
type input "75263539619782"
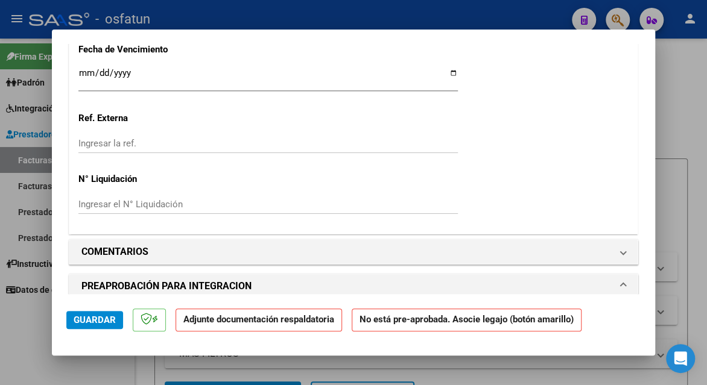
scroll to position [1086, 0]
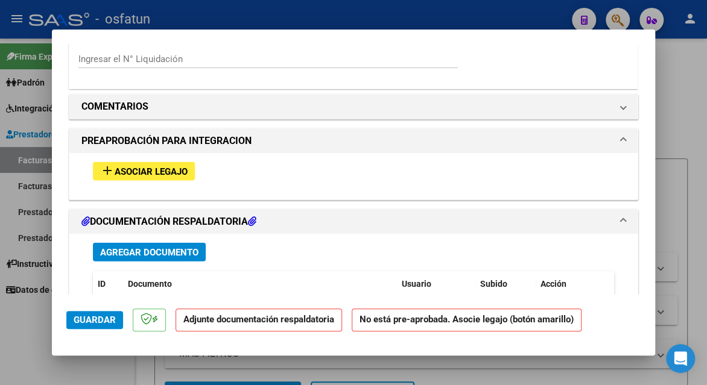
click at [127, 171] on span "Asociar Legajo" at bounding box center [151, 171] width 73 height 11
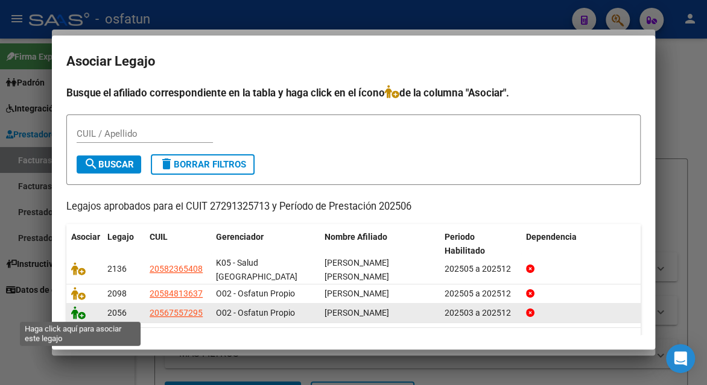
click at [80, 314] on icon at bounding box center [78, 312] width 14 height 13
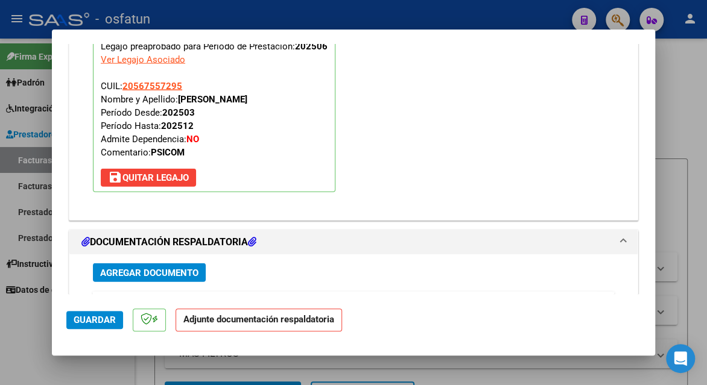
scroll to position [1466, 0]
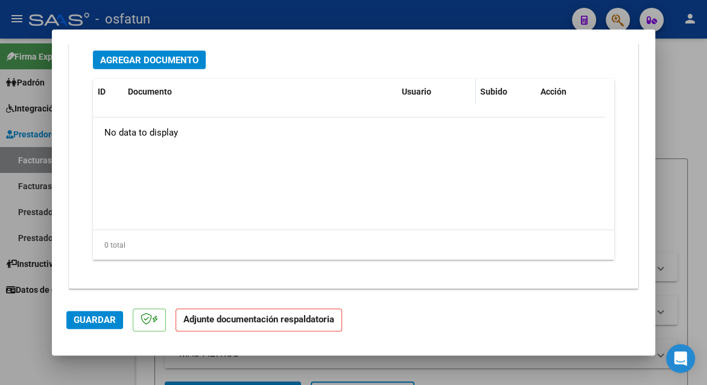
click at [181, 60] on span "Agregar Documento" at bounding box center [149, 60] width 98 height 11
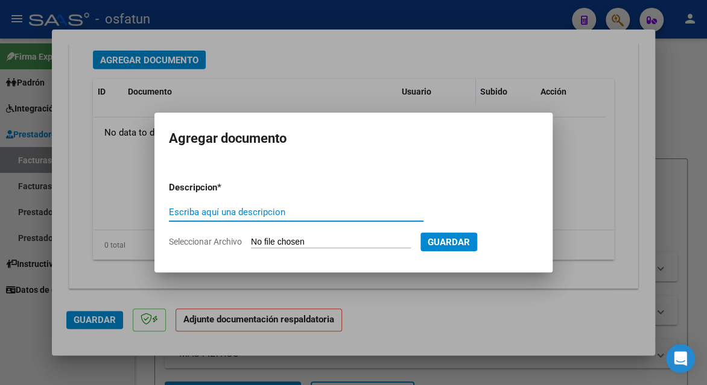
click at [220, 207] on input "Escriba aquí una descripcion" at bounding box center [296, 212] width 255 height 11
type input "planilla de asistencia"
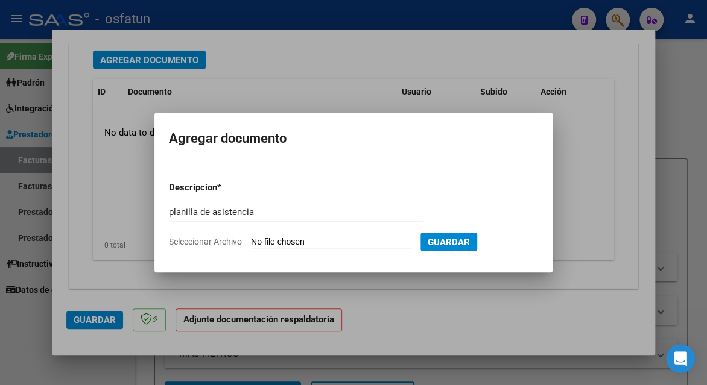
click at [312, 244] on input "Seleccionar Archivo" at bounding box center [331, 242] width 160 height 11
type input "C:\fakepath\ROSAS 84 asis.pdf"
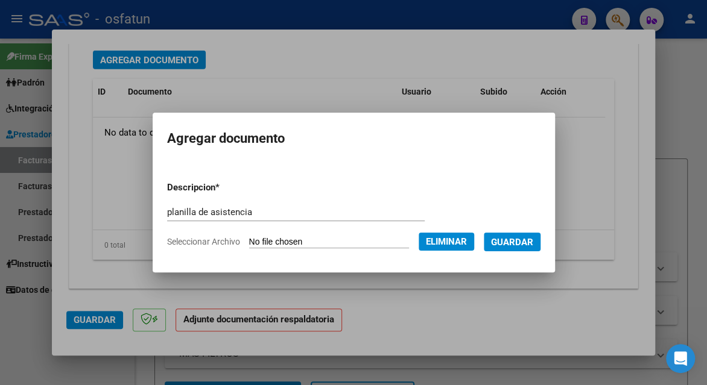
click at [516, 243] on span "Guardar" at bounding box center [512, 242] width 42 height 11
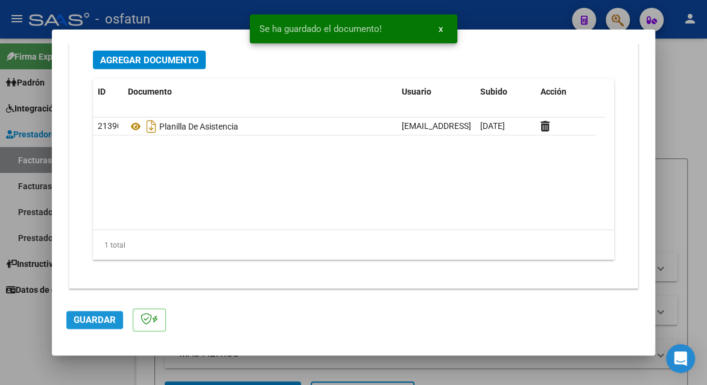
click at [92, 318] on span "Guardar" at bounding box center [95, 320] width 42 height 11
click at [91, 318] on span "Guardar" at bounding box center [95, 320] width 42 height 11
click at [682, 112] on div at bounding box center [353, 192] width 707 height 385
type input "$ 0,00"
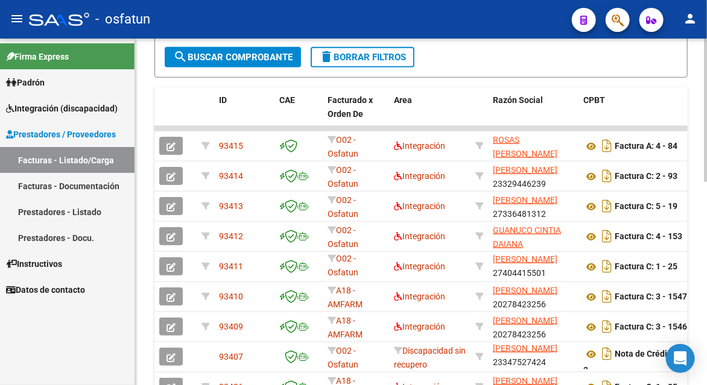
scroll to position [482, 0]
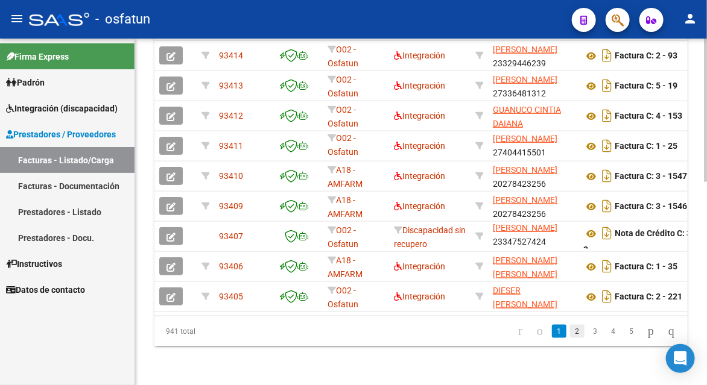
click at [570, 338] on link "2" at bounding box center [577, 331] width 14 height 13
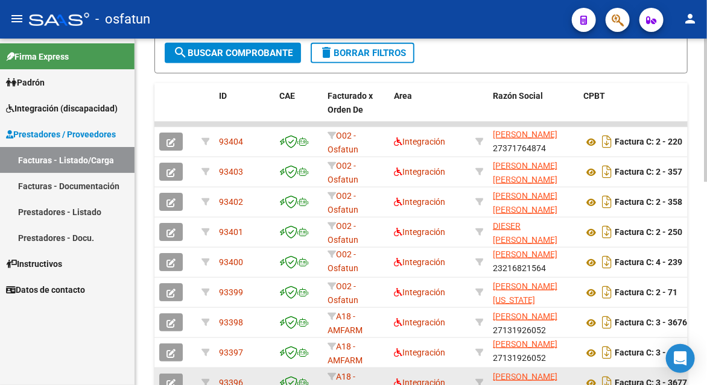
scroll to position [422, 0]
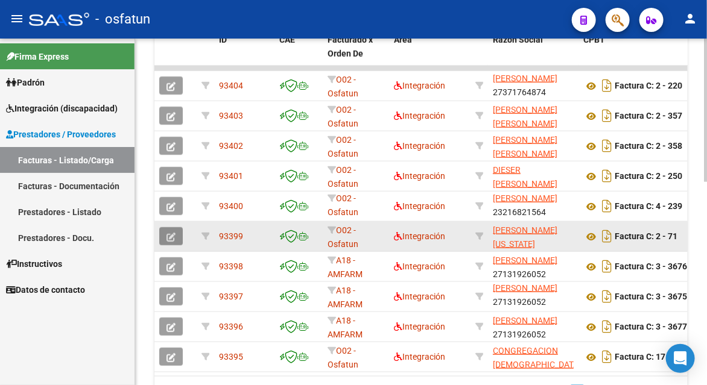
click at [167, 238] on icon "button" at bounding box center [170, 237] width 9 height 9
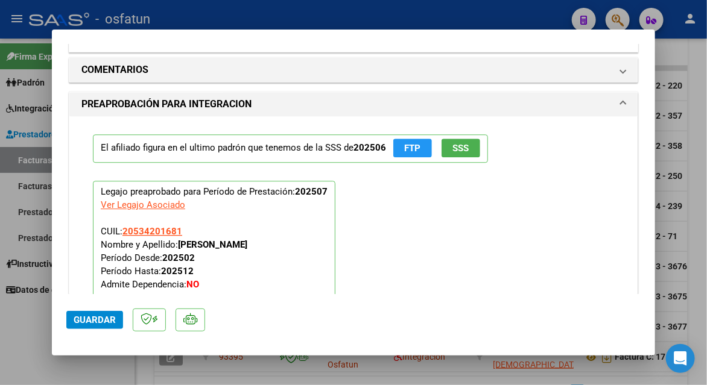
scroll to position [1146, 0]
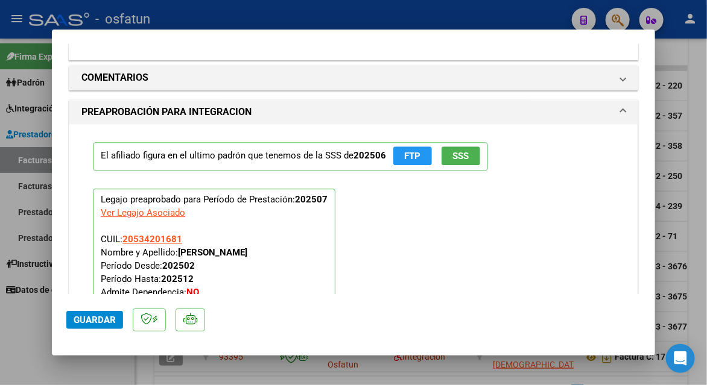
click at [680, 70] on div at bounding box center [353, 192] width 707 height 385
type input "$ 0,00"
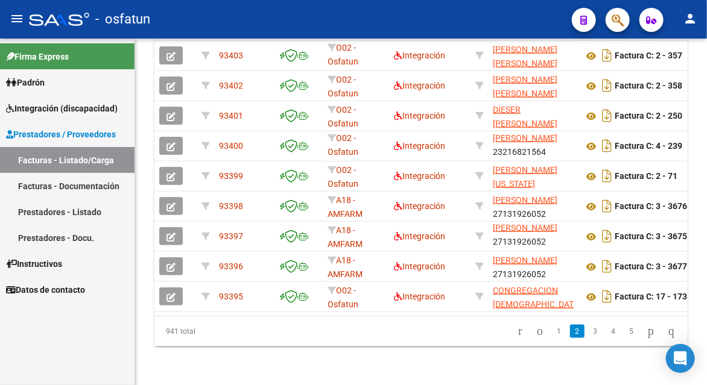
scroll to position [490, 0]
click at [552, 329] on link "1" at bounding box center [559, 331] width 14 height 13
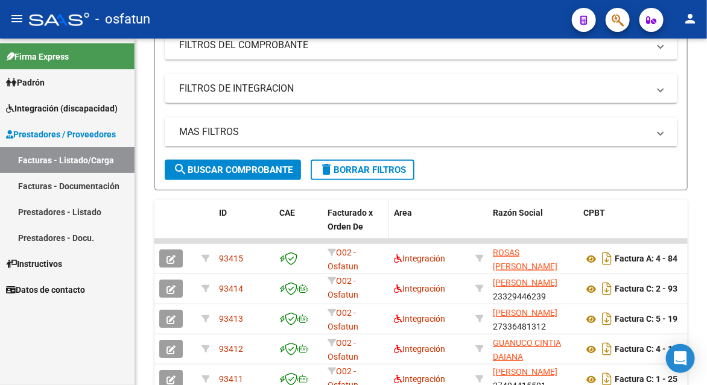
scroll to position [0, 0]
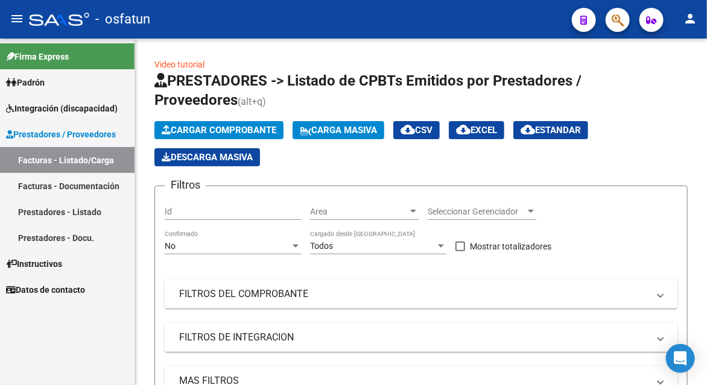
click at [195, 125] on span "Cargar Comprobante" at bounding box center [219, 130] width 115 height 11
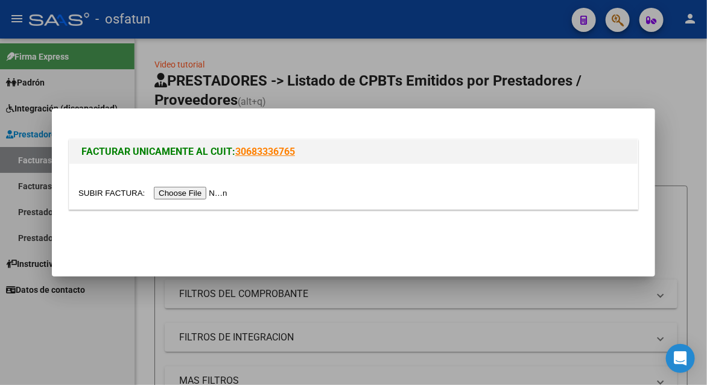
click at [206, 192] on input "file" at bounding box center [154, 193] width 153 height 13
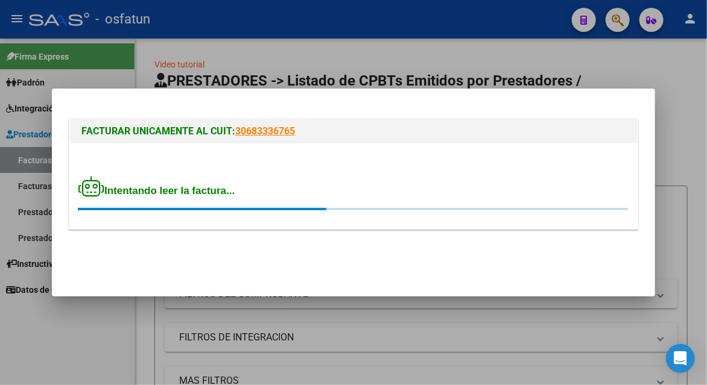
click at [129, 10] on div at bounding box center [353, 192] width 707 height 385
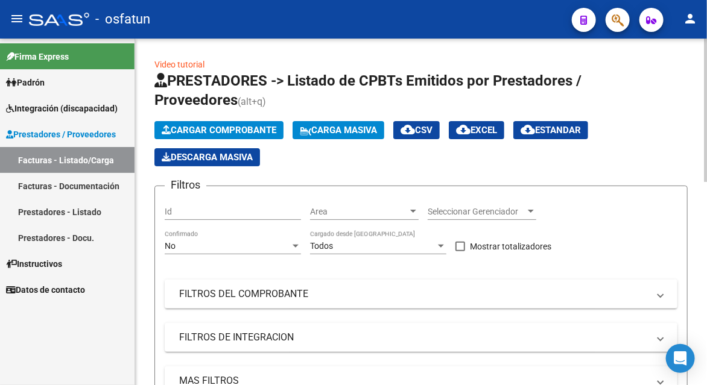
click at [213, 126] on span "Cargar Comprobante" at bounding box center [219, 130] width 115 height 11
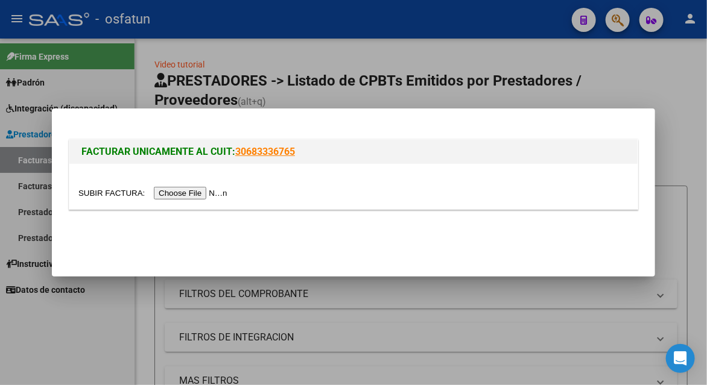
click at [188, 195] on input "file" at bounding box center [154, 193] width 153 height 13
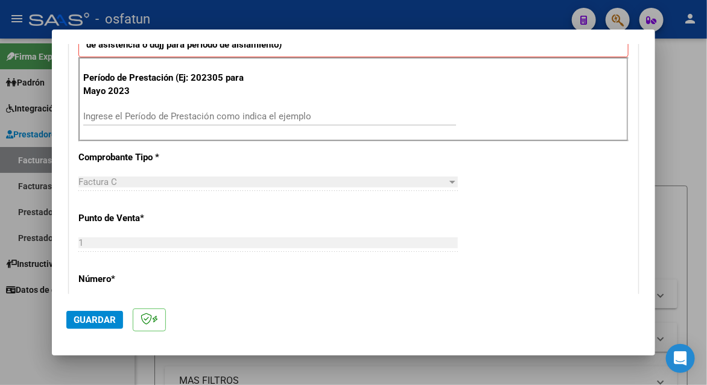
scroll to position [422, 0]
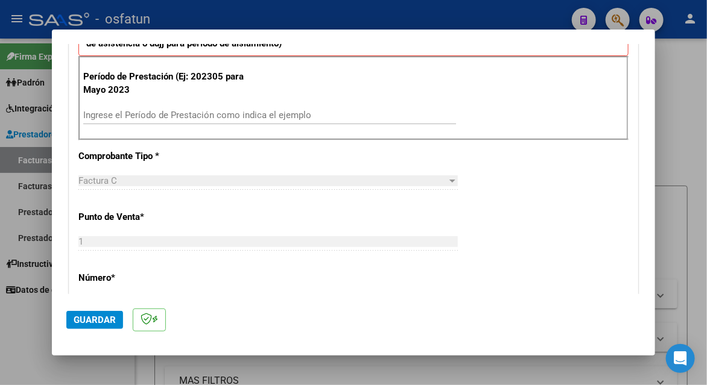
click at [179, 106] on div "Ingrese el Período de Prestación como indica el ejemplo" at bounding box center [269, 115] width 373 height 18
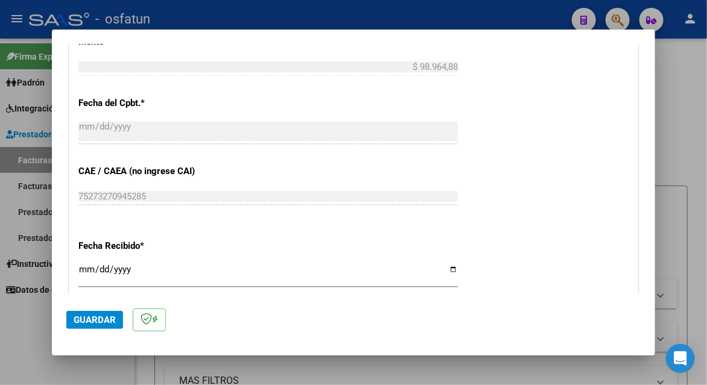
scroll to position [844, 0]
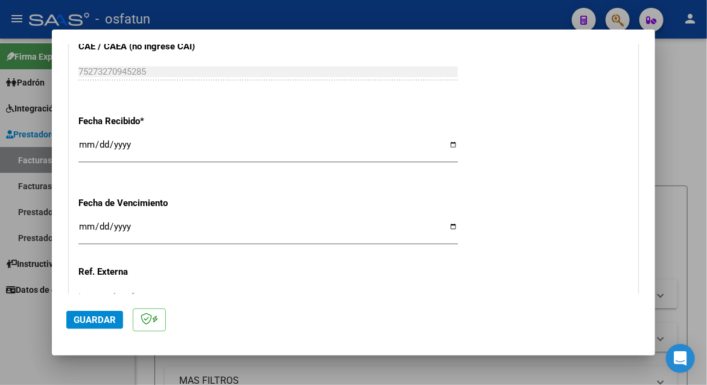
type input "202506"
click at [106, 323] on span "Guardar" at bounding box center [95, 320] width 42 height 11
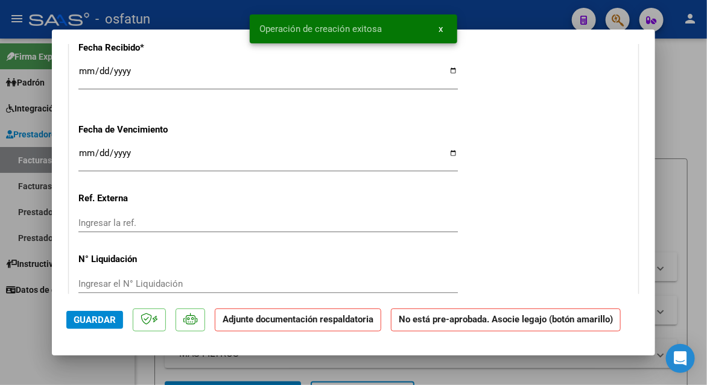
scroll to position [1206, 0]
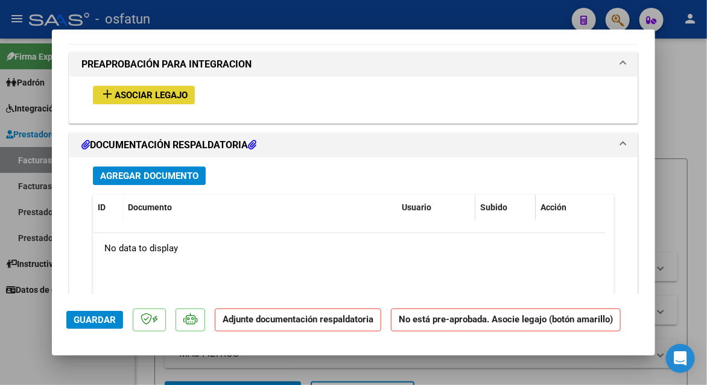
click at [165, 96] on span "Asociar Legajo" at bounding box center [151, 95] width 73 height 11
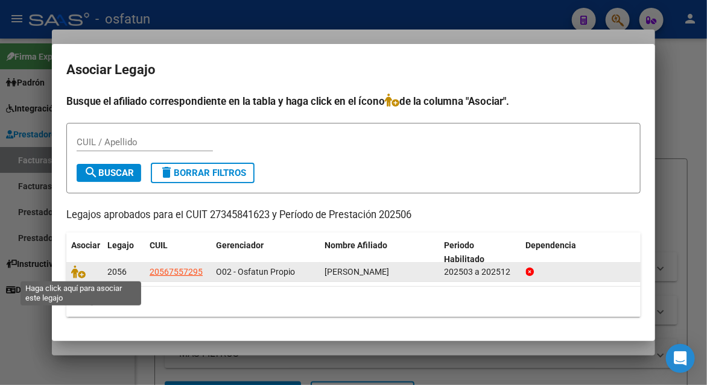
click at [84, 274] on span at bounding box center [80, 273] width 18 height 10
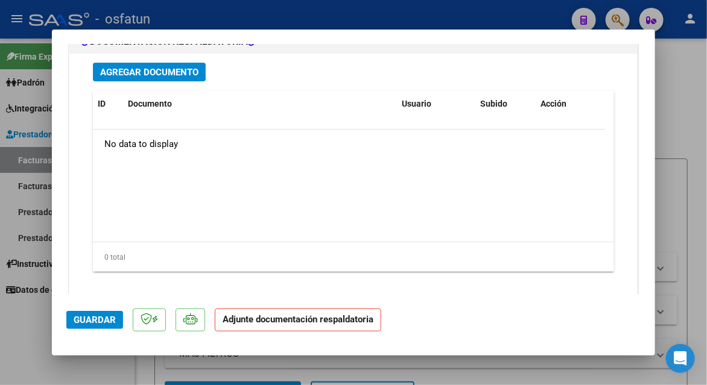
scroll to position [1510, 0]
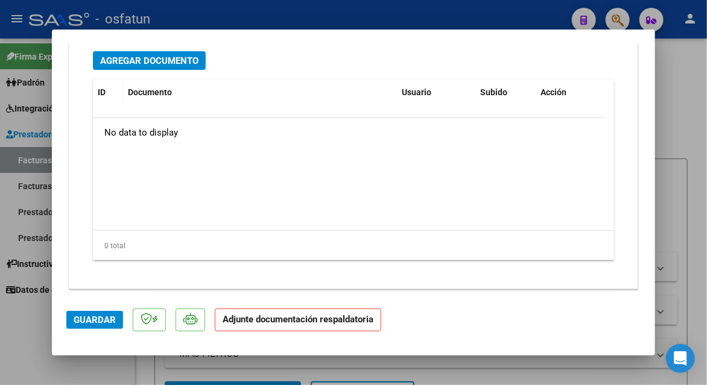
click at [147, 55] on span "Agregar Documento" at bounding box center [149, 60] width 98 height 11
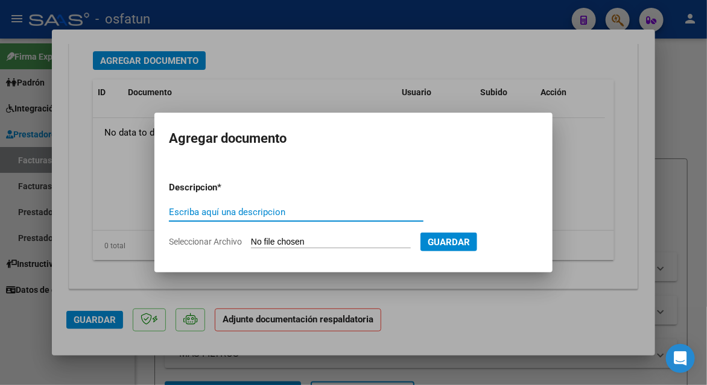
click at [239, 210] on input "Escriba aquí una descripcion" at bounding box center [296, 212] width 255 height 11
type input "planilla de asistencia"
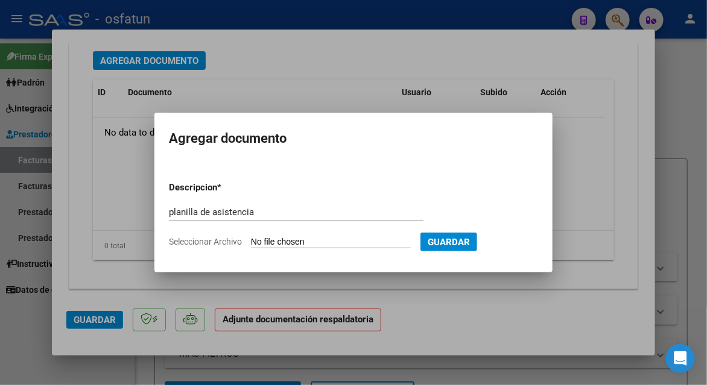
click at [319, 245] on input "Seleccionar Archivo" at bounding box center [331, 242] width 160 height 11
type input "C:\fakepath\[PERSON_NAME] 35 asis.pdf"
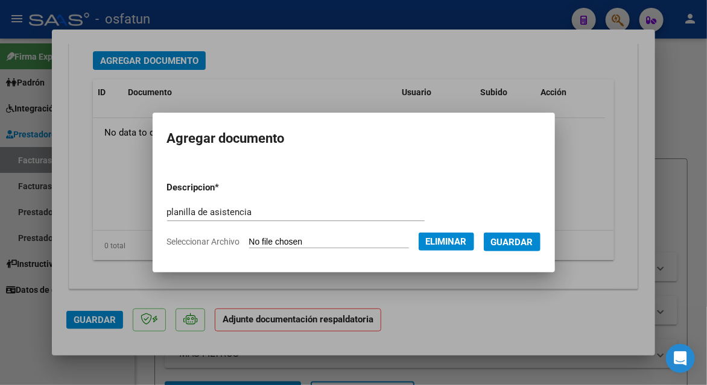
click at [505, 244] on span "Guardar" at bounding box center [512, 242] width 42 height 11
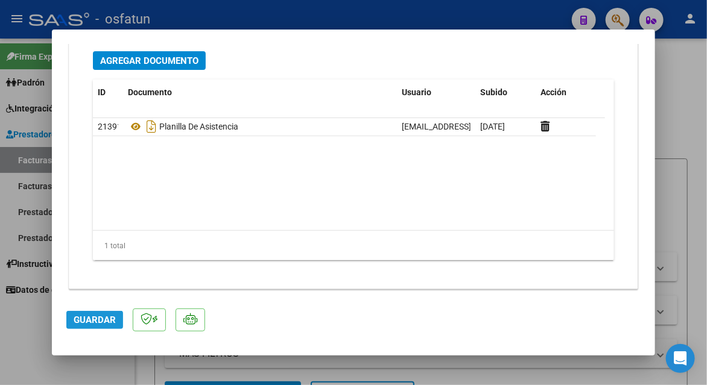
click at [110, 316] on span "Guardar" at bounding box center [95, 320] width 42 height 11
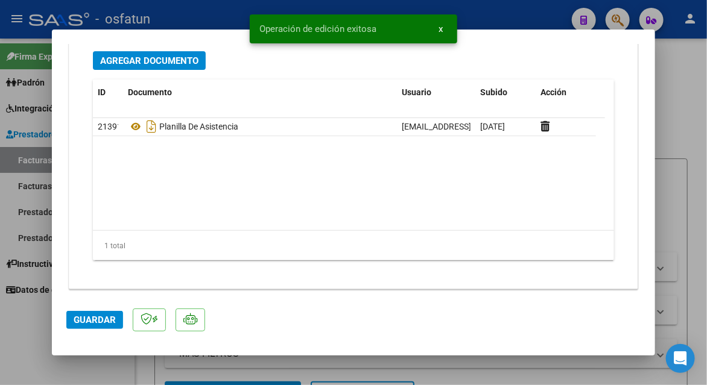
click at [688, 60] on div at bounding box center [353, 192] width 707 height 385
type input "$ 0,00"
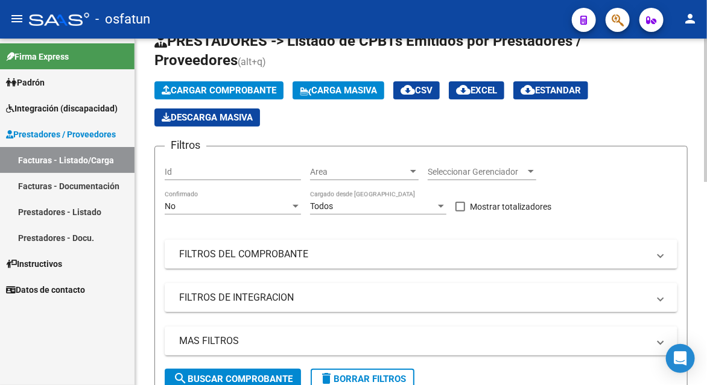
scroll to position [0, 0]
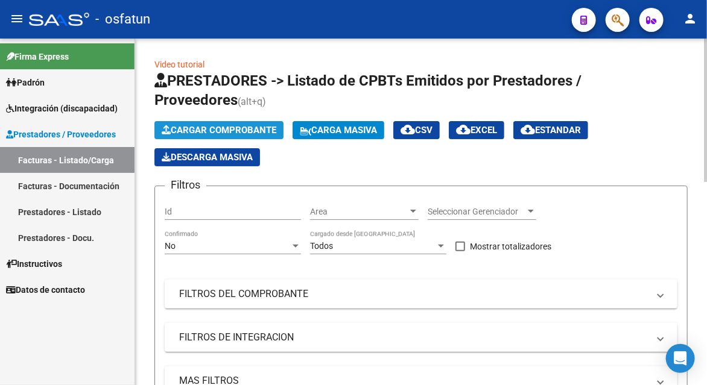
click at [198, 128] on span "Cargar Comprobante" at bounding box center [219, 130] width 115 height 11
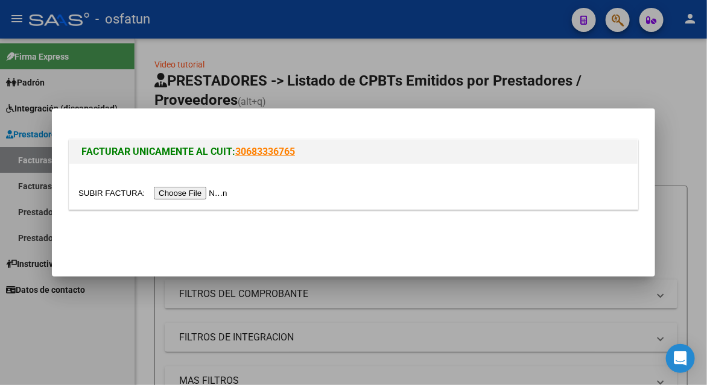
click at [195, 192] on input "file" at bounding box center [154, 193] width 153 height 13
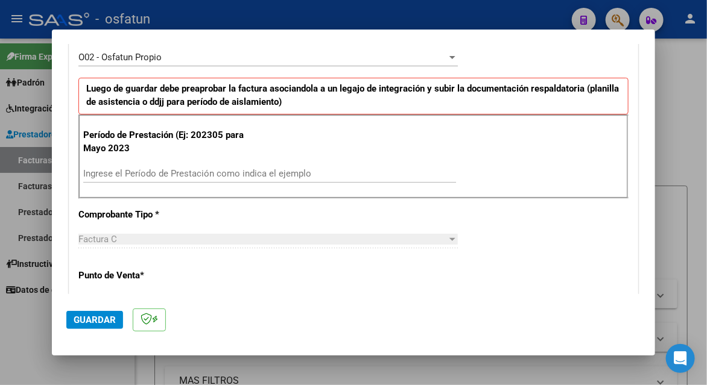
scroll to position [422, 0]
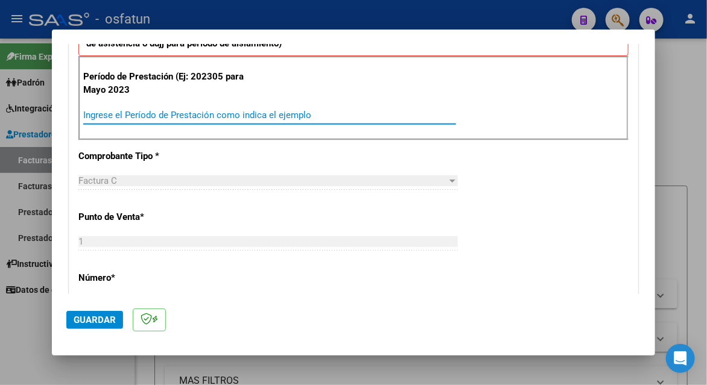
click at [155, 110] on input "Ingrese el Período de Prestación como indica el ejemplo" at bounding box center [269, 115] width 373 height 11
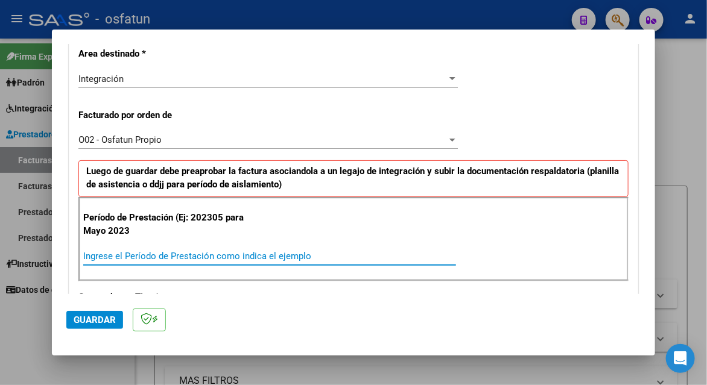
scroll to position [362, 0]
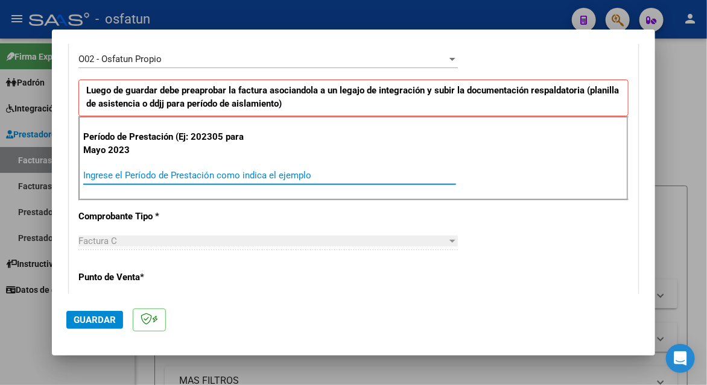
click at [141, 177] on input "Ingrese el Período de Prestación como indica el ejemplo" at bounding box center [269, 175] width 373 height 11
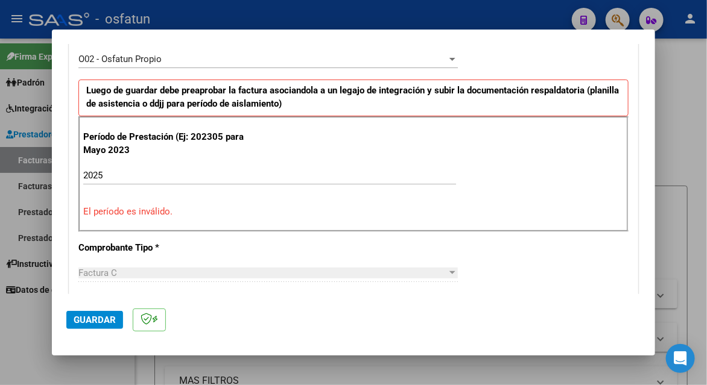
click at [164, 183] on div "2025 Ingrese el Período de Prestación como indica el ejemplo" at bounding box center [269, 181] width 373 height 30
click at [160, 170] on input "2025" at bounding box center [269, 175] width 373 height 11
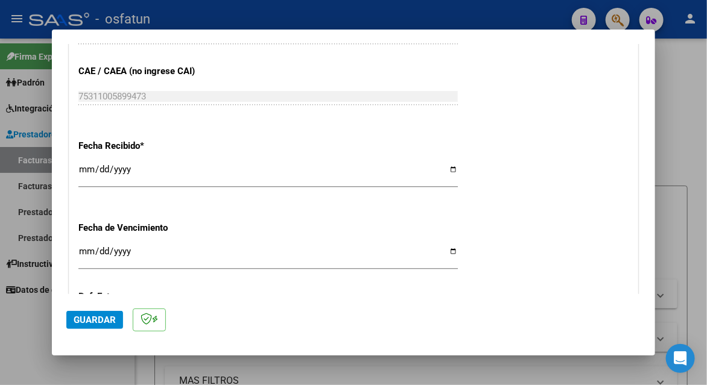
scroll to position [905, 0]
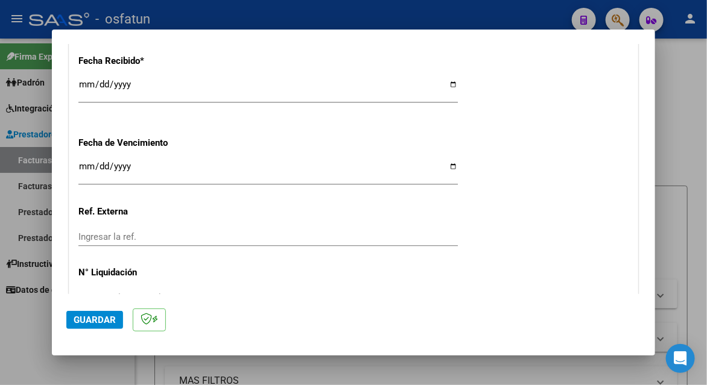
type input "202507"
click at [112, 323] on span "Guardar" at bounding box center [95, 320] width 42 height 11
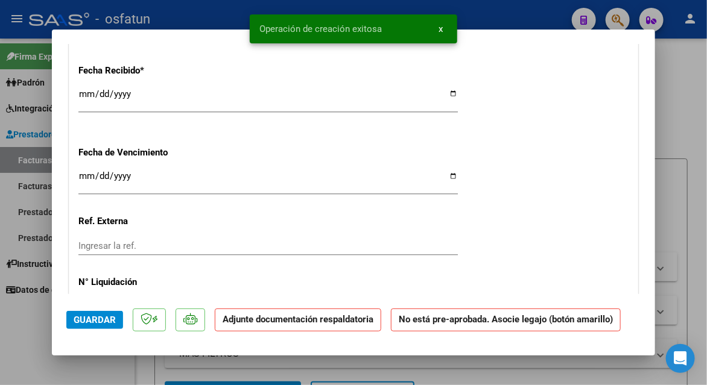
scroll to position [1086, 0]
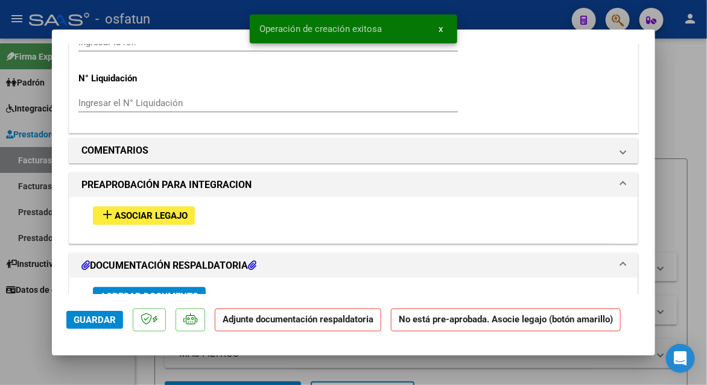
click at [159, 210] on span "Asociar Legajo" at bounding box center [151, 215] width 73 height 11
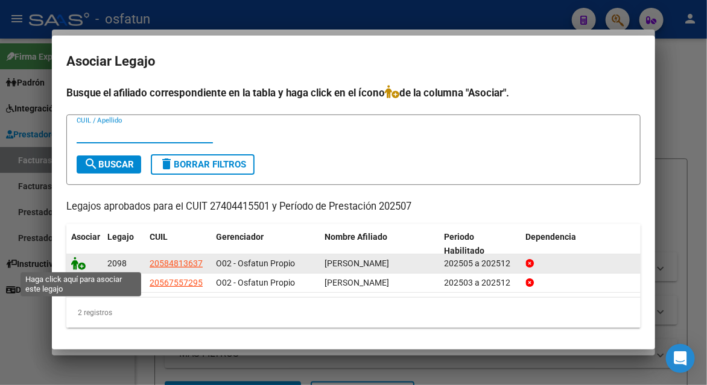
click at [75, 264] on icon at bounding box center [78, 263] width 14 height 13
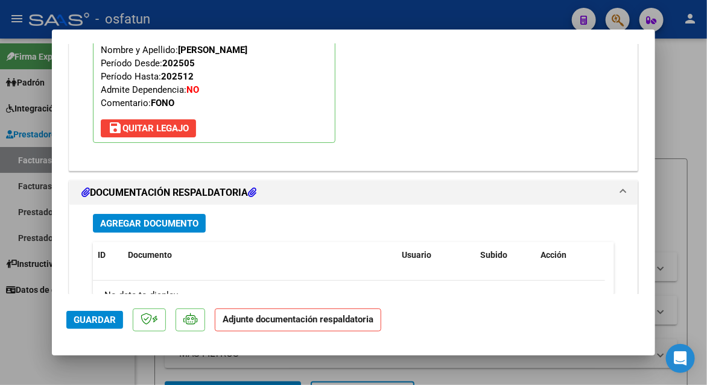
scroll to position [1418, 0]
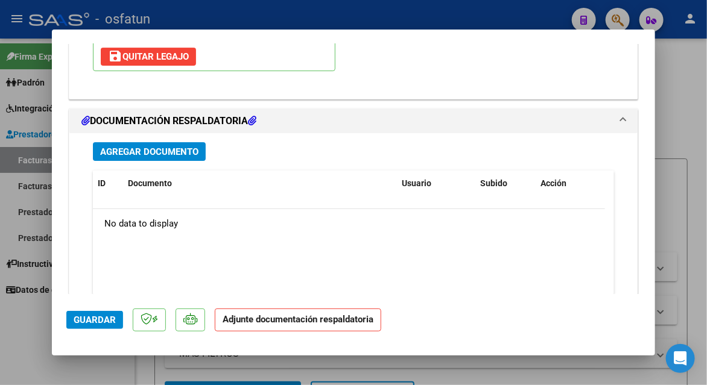
click at [176, 147] on span "Agregar Documento" at bounding box center [149, 152] width 98 height 11
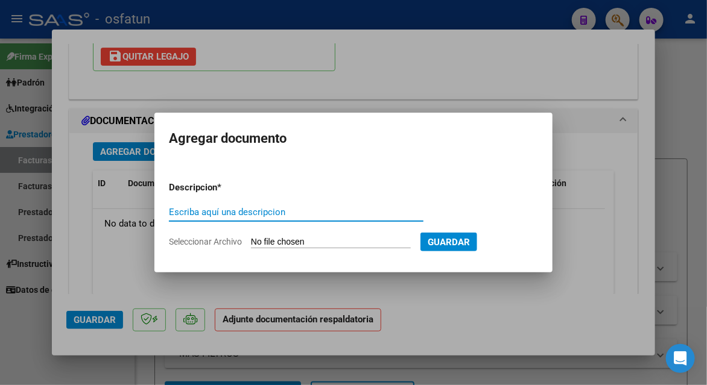
click at [233, 215] on input "Escriba aquí una descripcion" at bounding box center [296, 212] width 255 height 11
type input "planilla de asistencia"
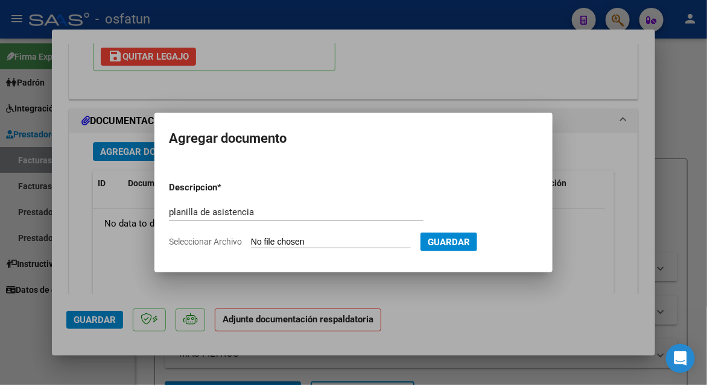
click at [270, 245] on input "Seleccionar Archivo" at bounding box center [331, 242] width 160 height 11
type input "C:\fakepath\[PERSON_NAME] 27 asis.pdf"
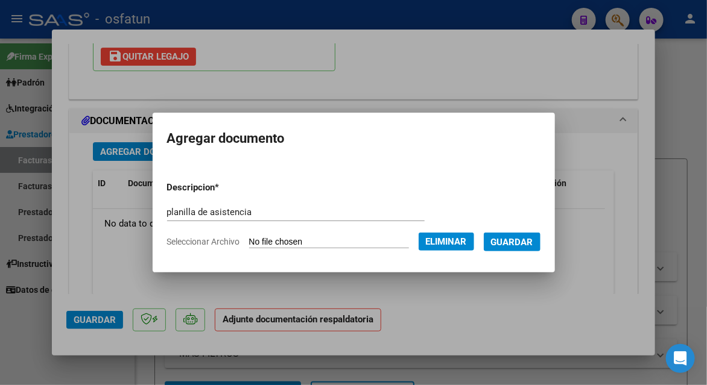
click at [525, 244] on span "Guardar" at bounding box center [512, 242] width 42 height 11
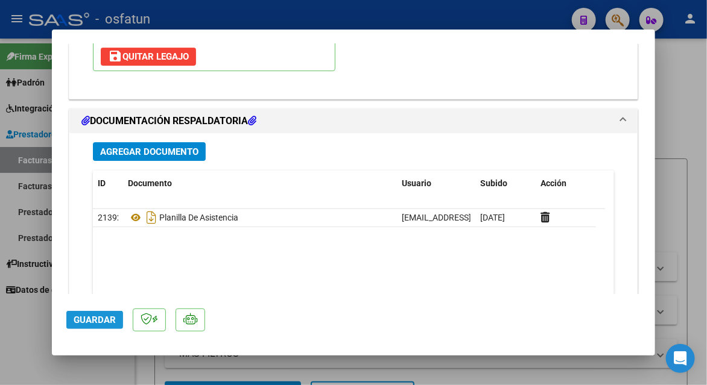
click at [103, 326] on button "Guardar" at bounding box center [94, 320] width 57 height 18
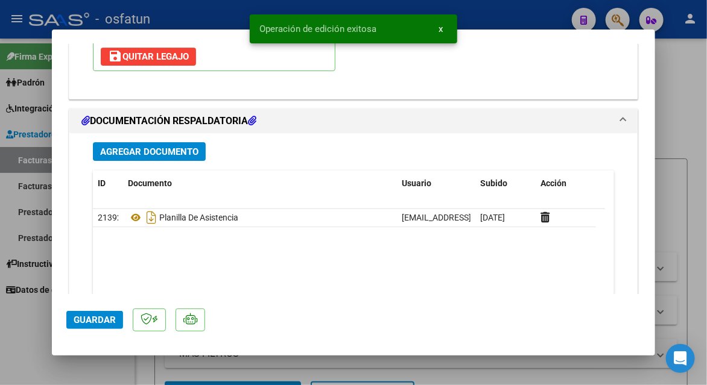
click at [98, 321] on span "Guardar" at bounding box center [95, 320] width 42 height 11
click at [668, 151] on div at bounding box center [353, 192] width 707 height 385
type input "$ 0,00"
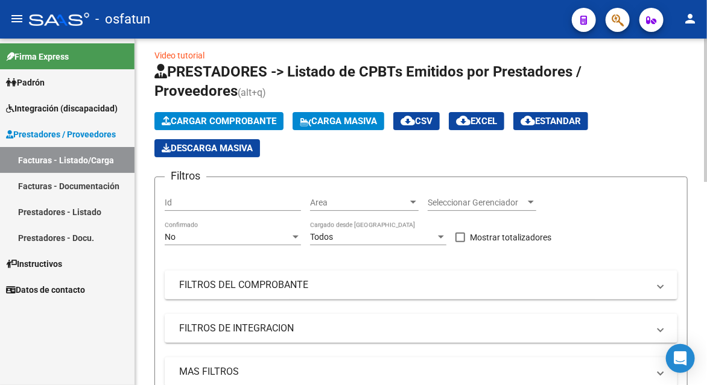
scroll to position [0, 0]
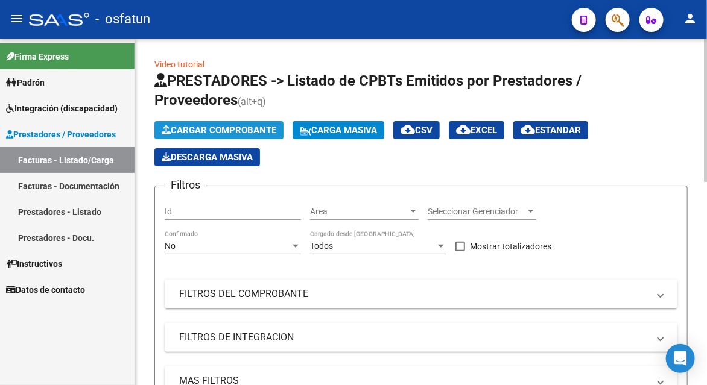
click at [241, 128] on span "Cargar Comprobante" at bounding box center [219, 130] width 115 height 11
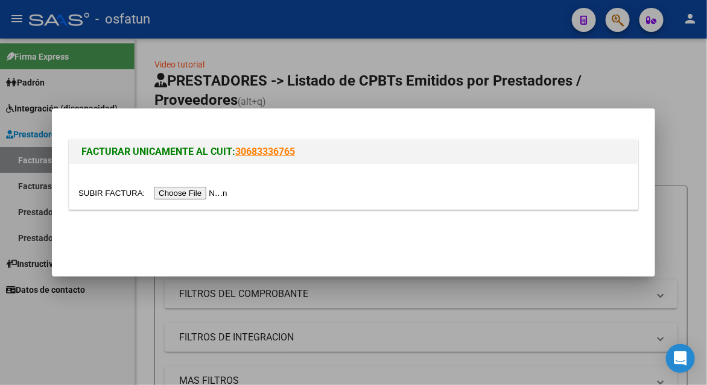
click at [193, 191] on input "file" at bounding box center [154, 193] width 153 height 13
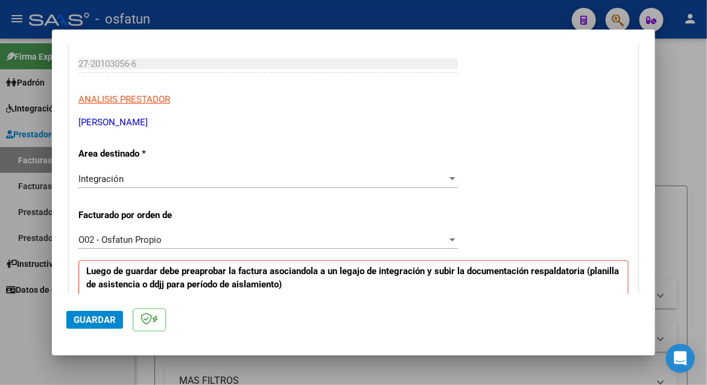
scroll to position [302, 0]
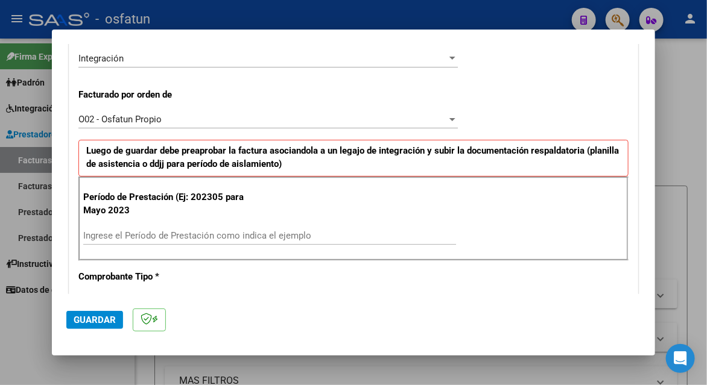
click at [238, 233] on input "Ingrese el Período de Prestación como indica el ejemplo" at bounding box center [269, 235] width 373 height 11
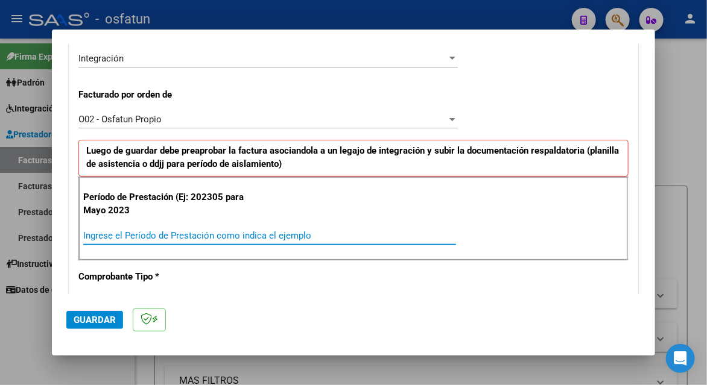
click at [127, 238] on input "Ingrese el Período de Prestación como indica el ejemplo" at bounding box center [269, 235] width 373 height 11
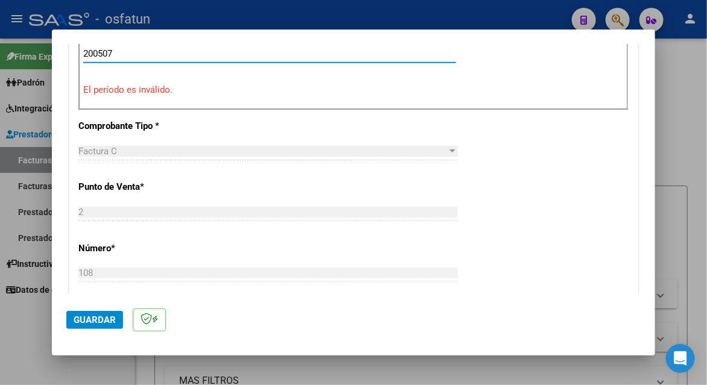
scroll to position [663, 0]
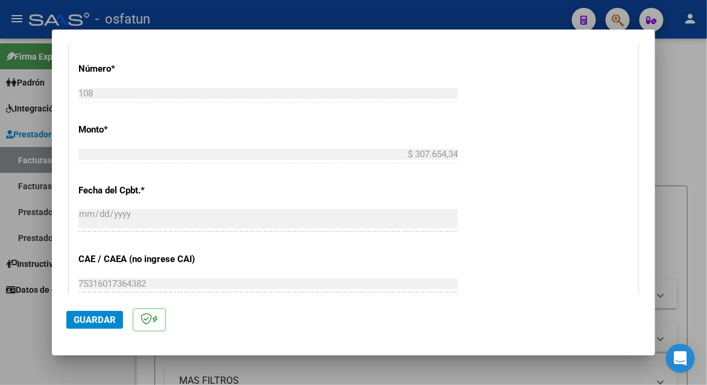
click at [93, 320] on span "Guardar" at bounding box center [95, 320] width 42 height 11
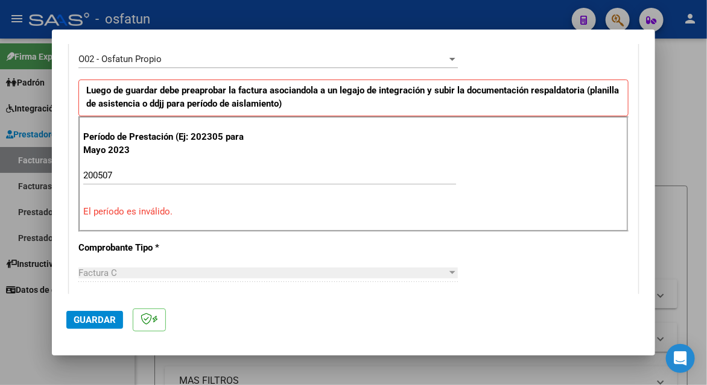
scroll to position [422, 0]
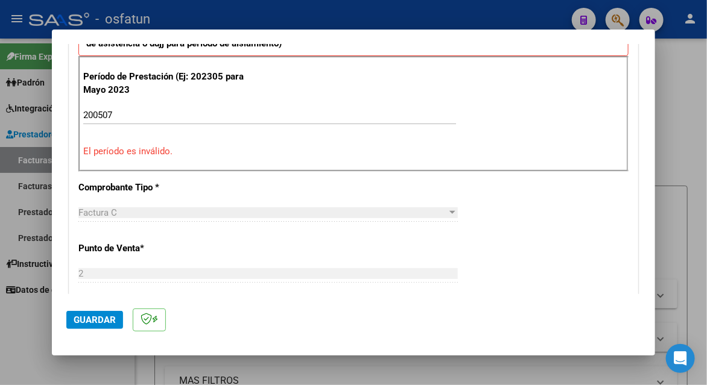
drag, startPoint x: 97, startPoint y: 115, endPoint x: 126, endPoint y: 122, distance: 30.0
click at [98, 115] on input "200507" at bounding box center [269, 115] width 373 height 11
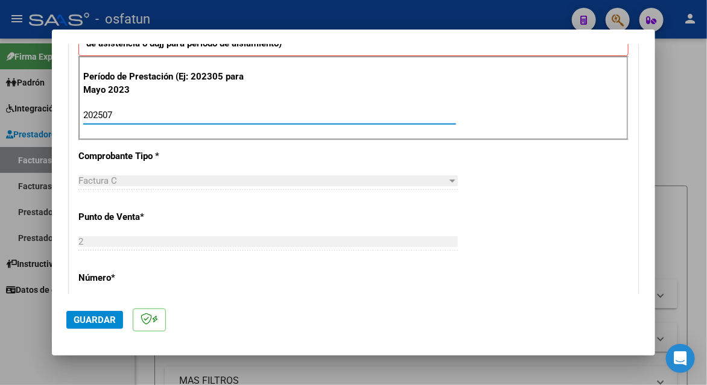
type input "202507"
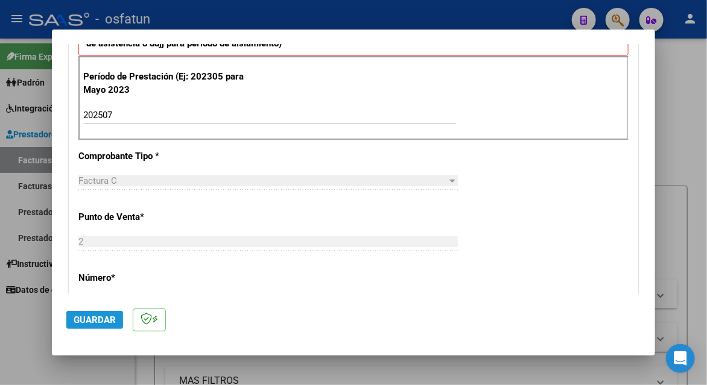
click at [113, 320] on span "Guardar" at bounding box center [95, 320] width 42 height 11
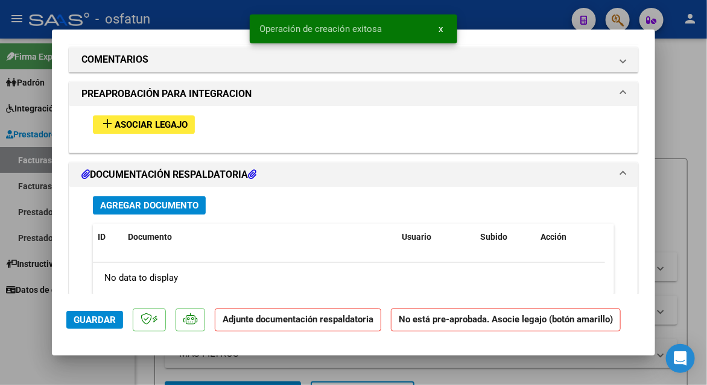
scroll to position [1081, 0]
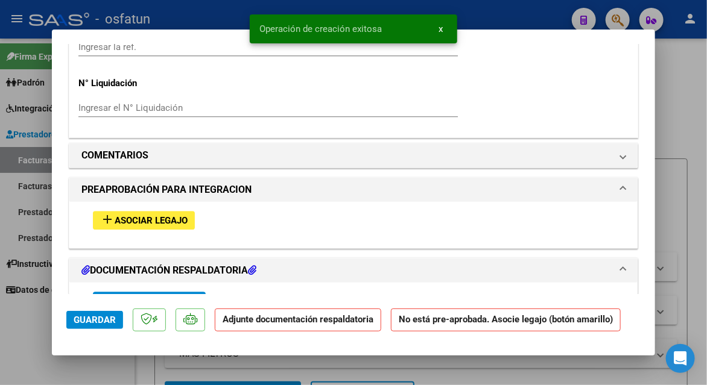
click at [152, 215] on span "Asociar Legajo" at bounding box center [151, 220] width 73 height 11
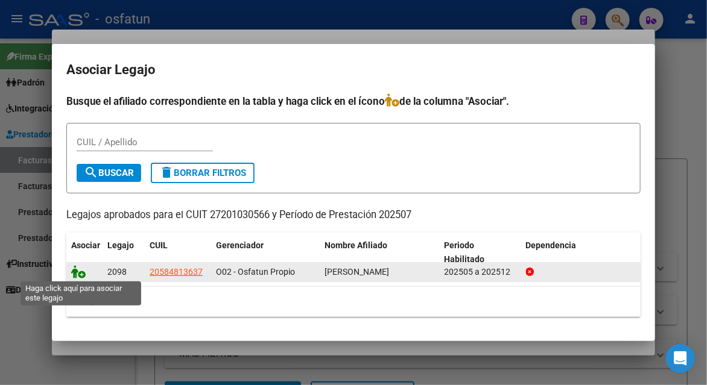
click at [78, 271] on icon at bounding box center [78, 271] width 14 height 13
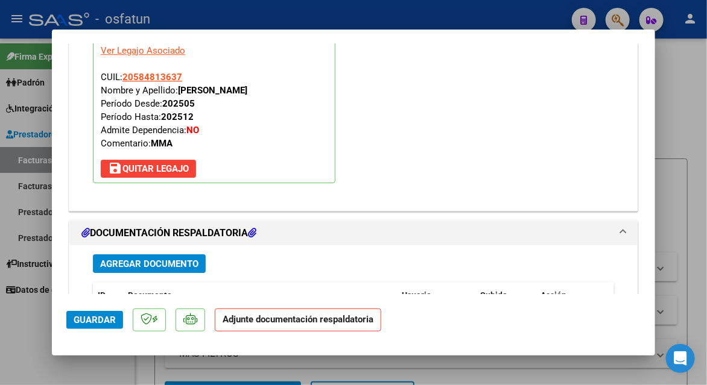
scroll to position [1475, 0]
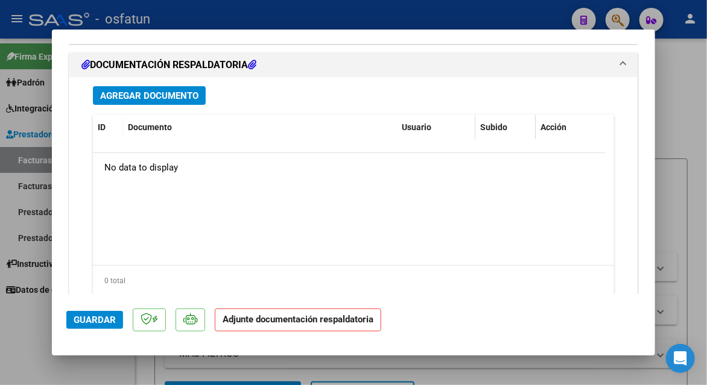
click at [166, 93] on span "Agregar Documento" at bounding box center [149, 95] width 98 height 11
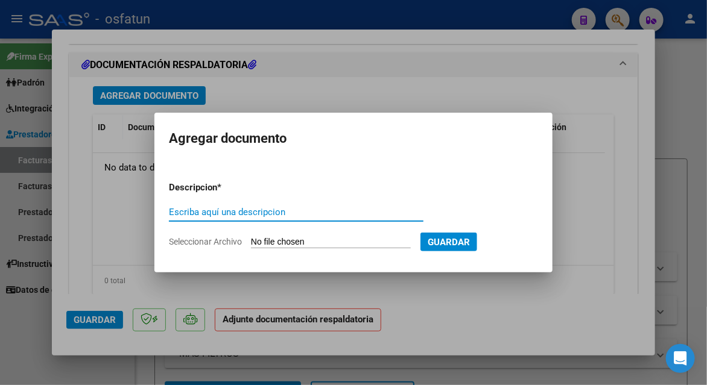
click at [252, 209] on input "Escriba aquí una descripcion" at bounding box center [296, 212] width 255 height 11
type input "PLANILLA DE ASISTENCIA"
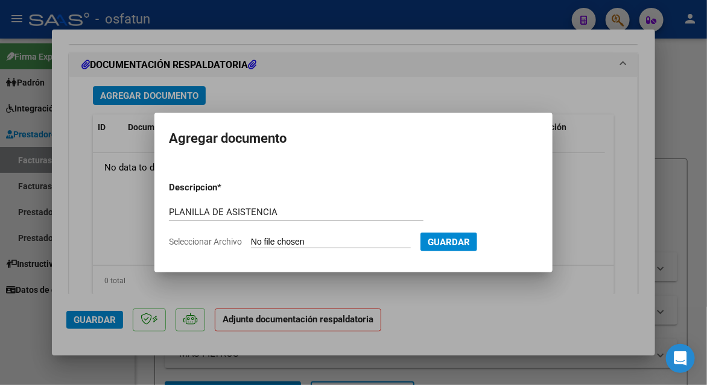
click at [334, 244] on input "Seleccionar Archivo" at bounding box center [331, 242] width 160 height 11
type input "C:\fakepath\[PERSON_NAME].pdf"
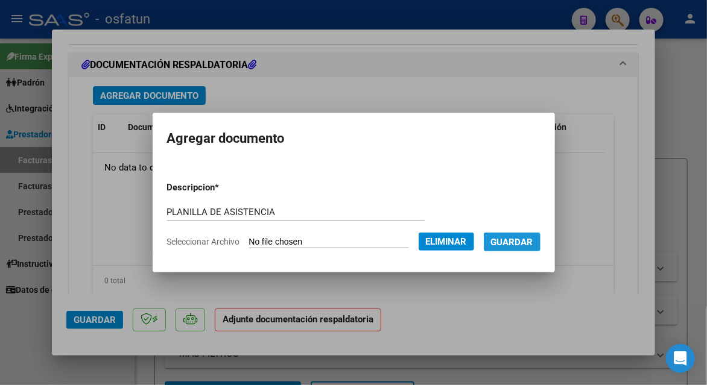
click at [528, 246] on span "Guardar" at bounding box center [512, 242] width 42 height 11
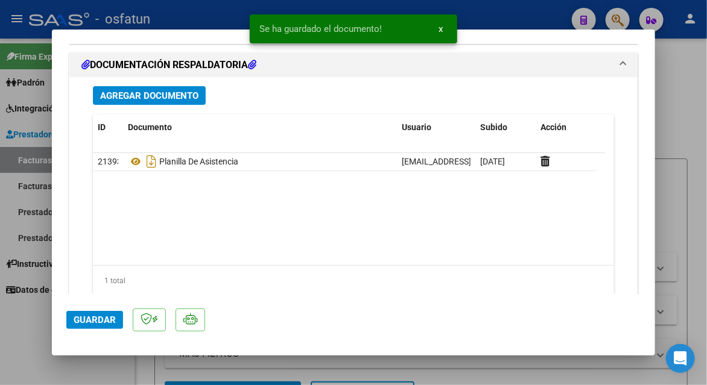
click at [107, 311] on mat-dialog-actions "Guardar" at bounding box center [353, 318] width 574 height 48
click at [107, 315] on span "Guardar" at bounding box center [95, 320] width 42 height 11
click at [107, 318] on span "Guardar" at bounding box center [95, 320] width 42 height 11
